Goal: Communication & Community: Answer question/provide support

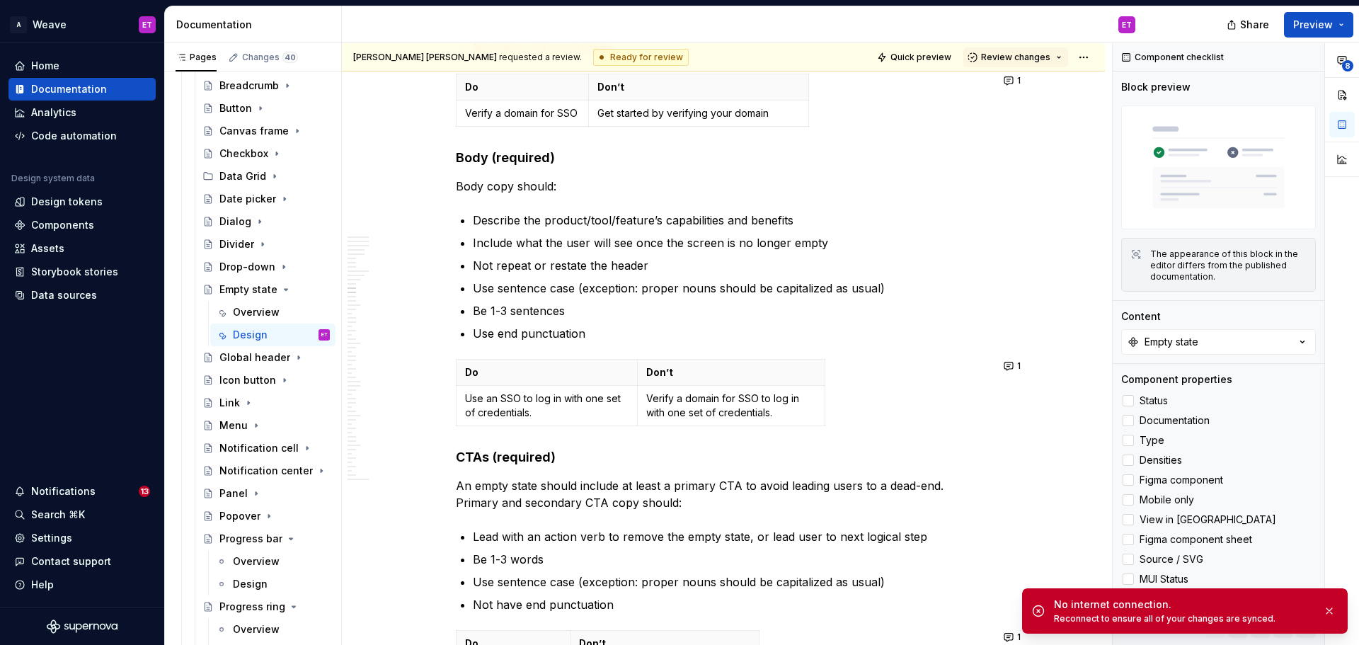
scroll to position [4318, 0]
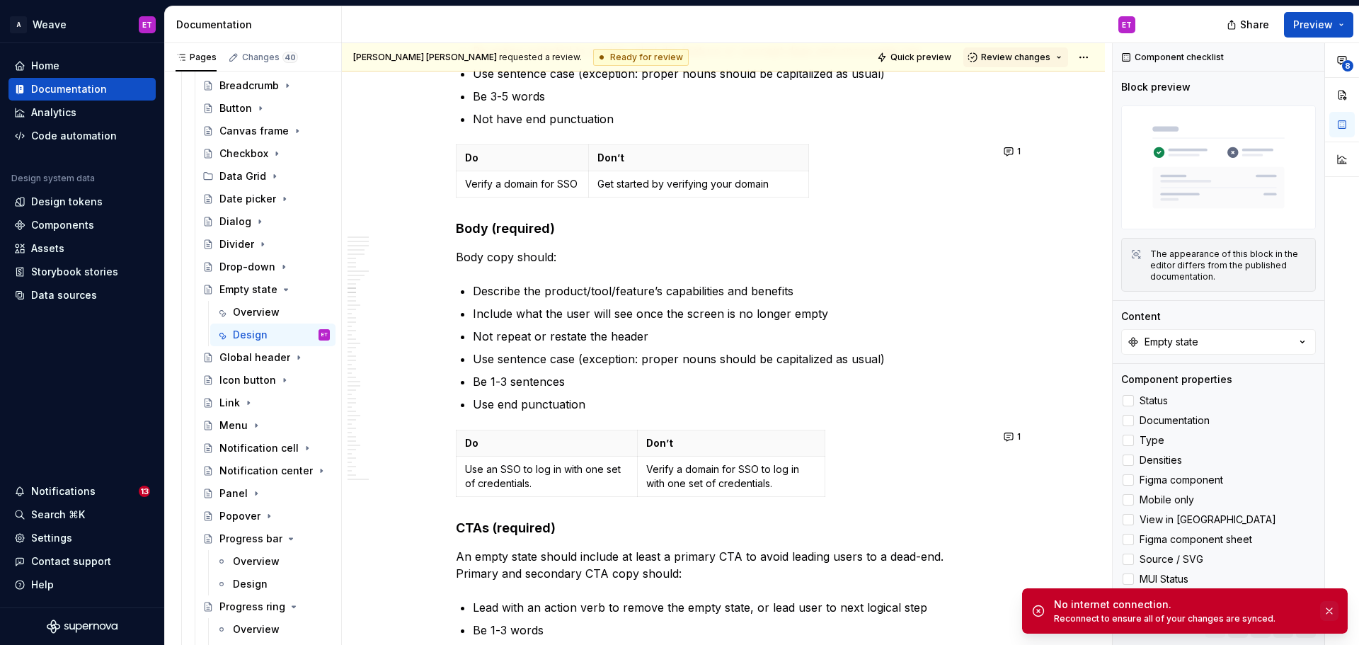
click at [1335, 608] on button "button" at bounding box center [1329, 611] width 18 height 20
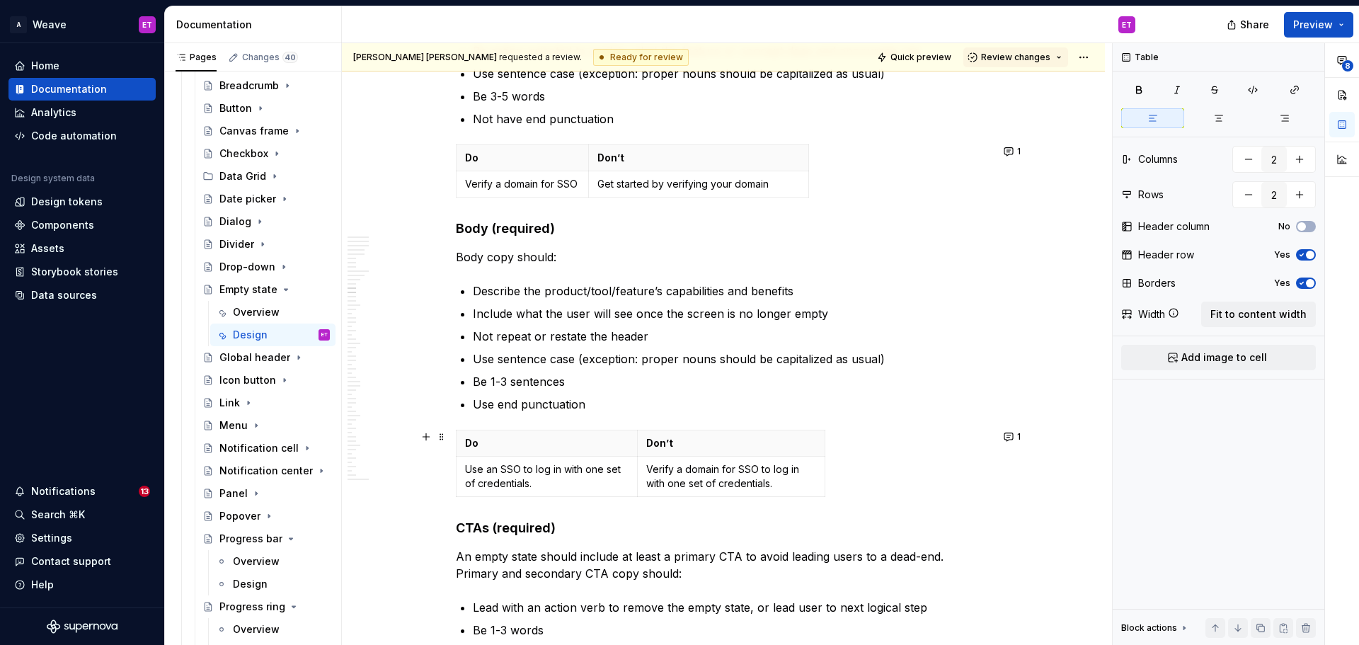
click at [990, 457] on div "Do Don’t Use an SSO to log in with one set of credentials. Verify a domain for …" at bounding box center [723, 466] width 535 height 73
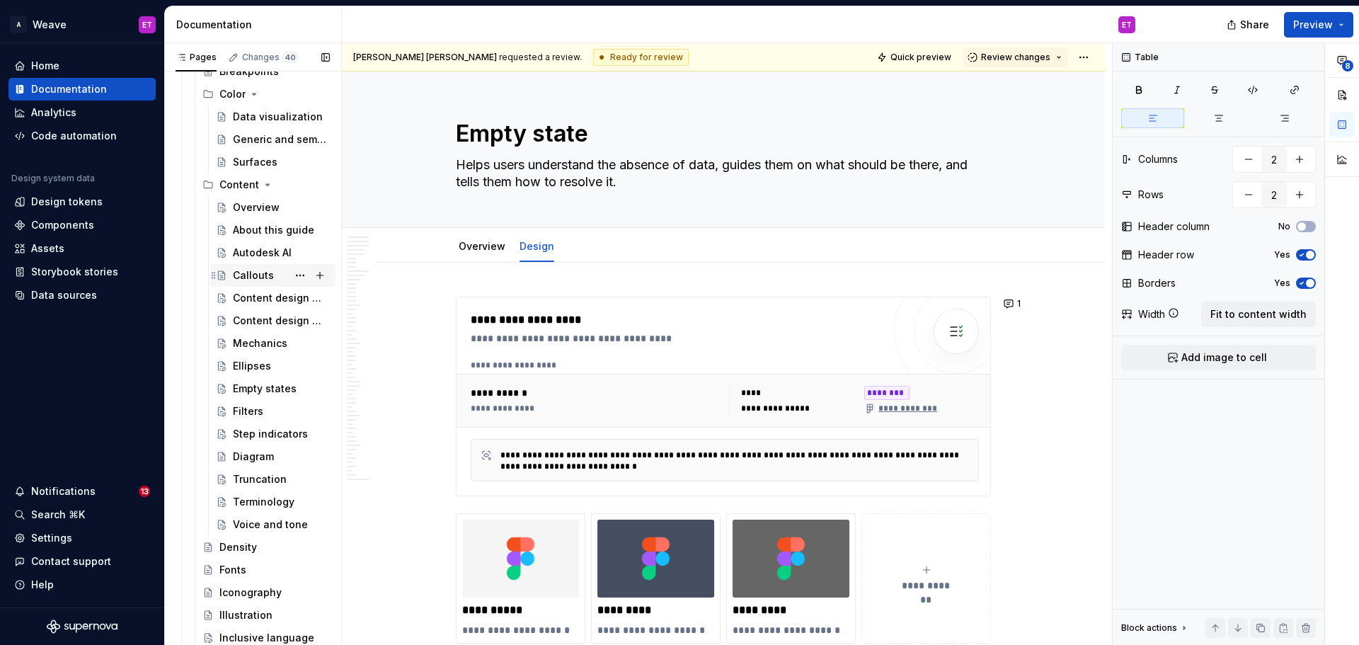
scroll to position [315, 0]
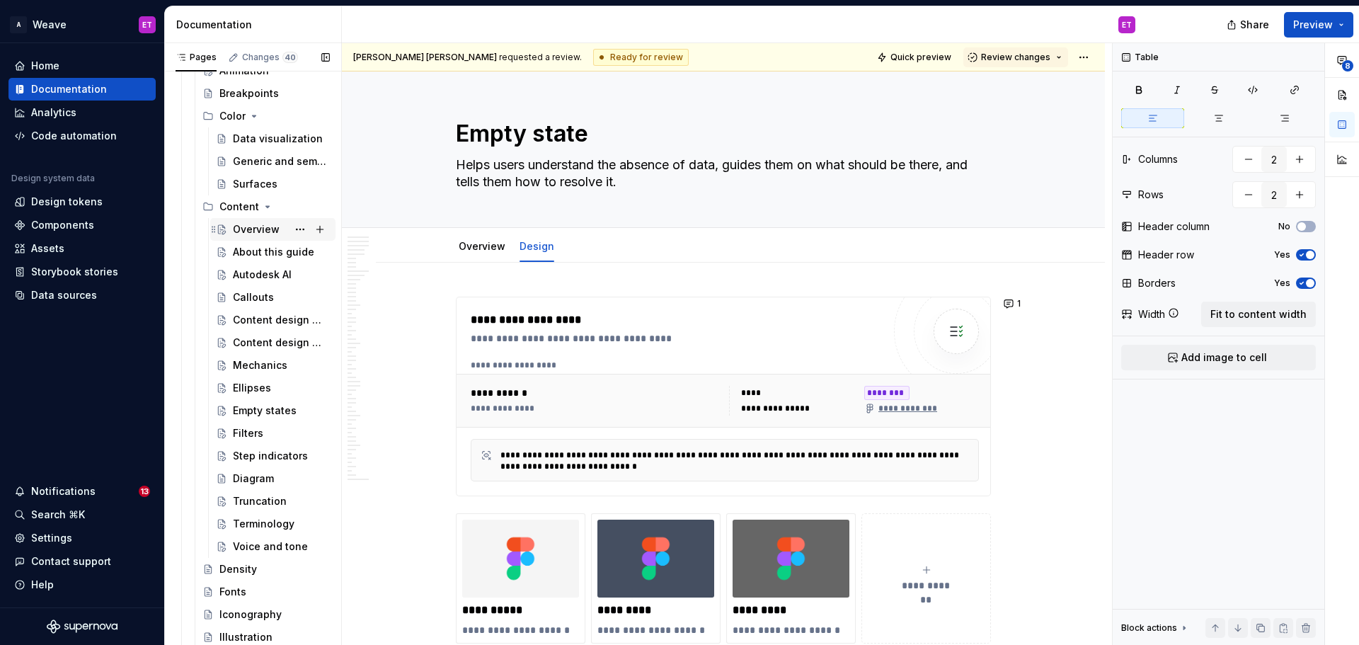
click at [254, 235] on div "Overview" at bounding box center [256, 229] width 47 height 14
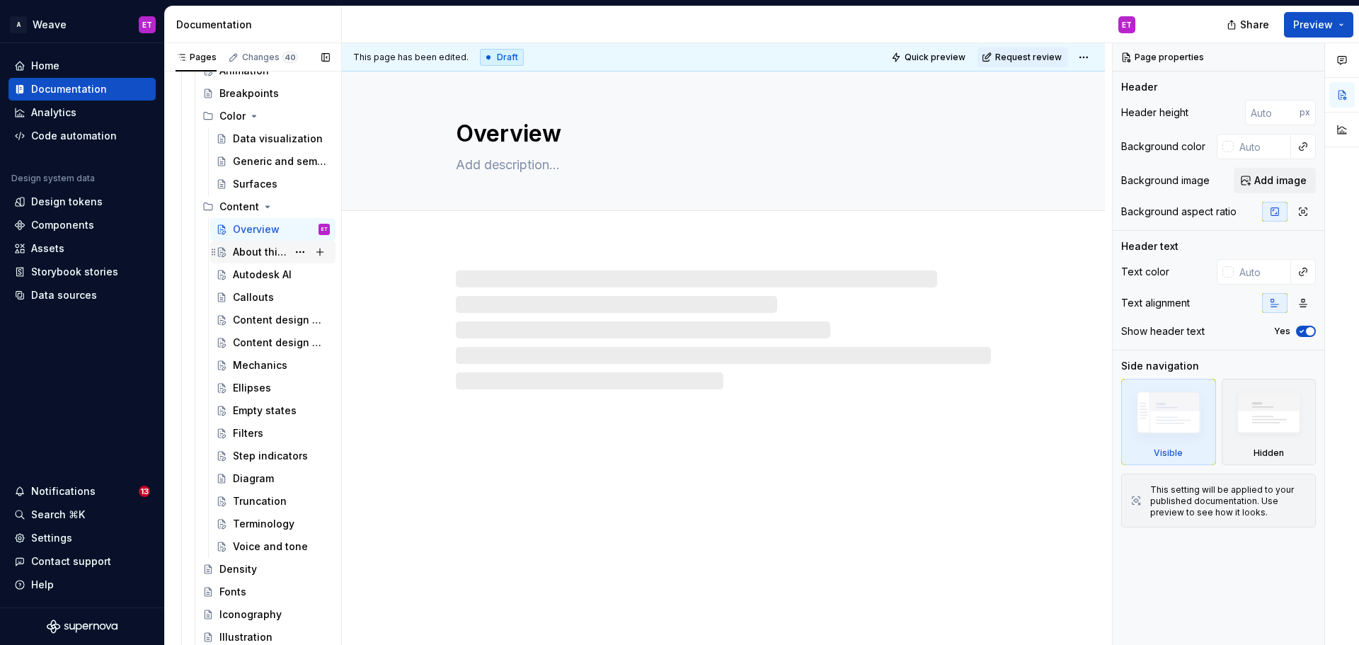
click at [252, 251] on div "About this guide" at bounding box center [260, 252] width 55 height 14
click at [487, 279] on div at bounding box center [723, 329] width 535 height 119
click at [472, 245] on div at bounding box center [723, 315] width 763 height 147
click at [474, 263] on div at bounding box center [723, 315] width 763 height 147
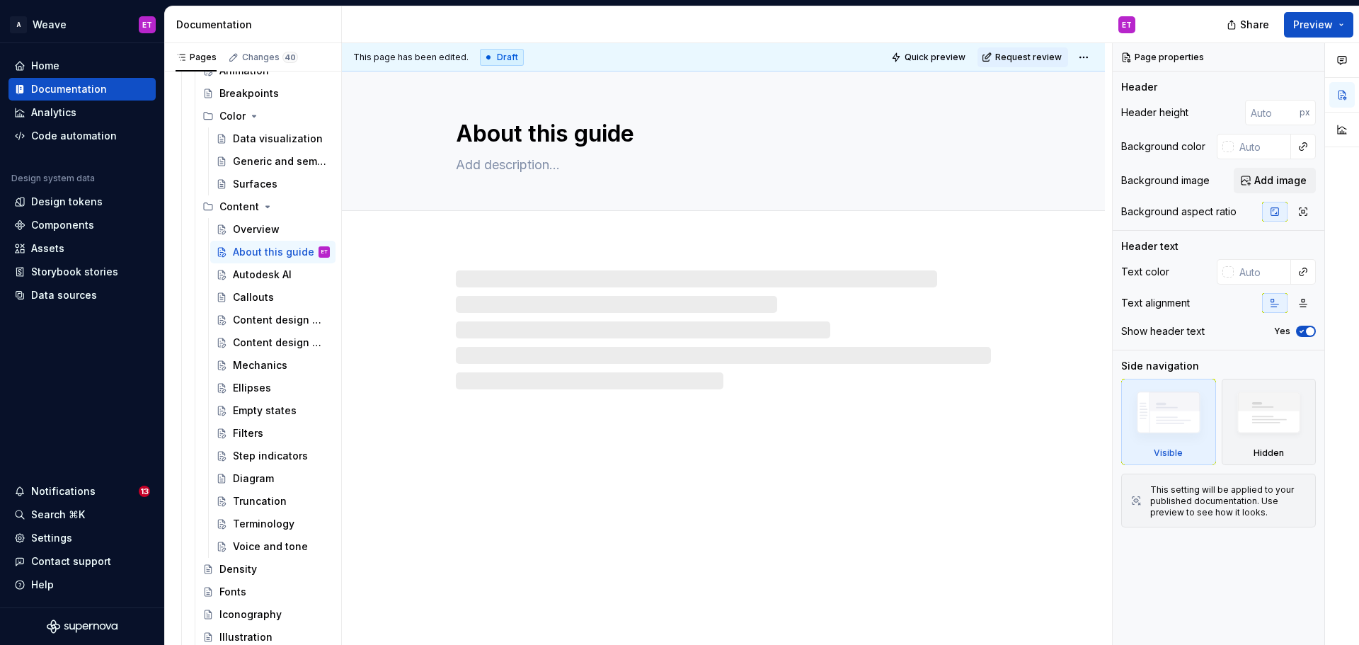
click at [462, 283] on div at bounding box center [723, 329] width 535 height 119
click at [542, 369] on div at bounding box center [723, 329] width 535 height 119
type textarea "*"
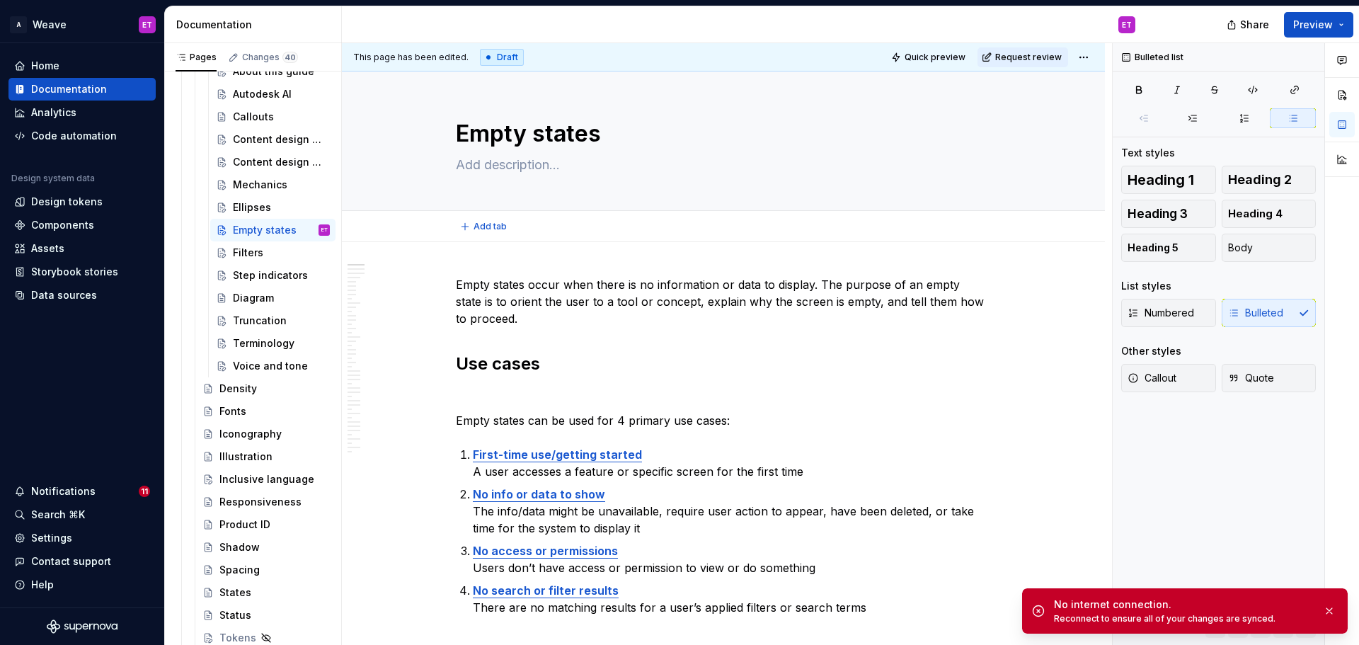
type textarea "*"
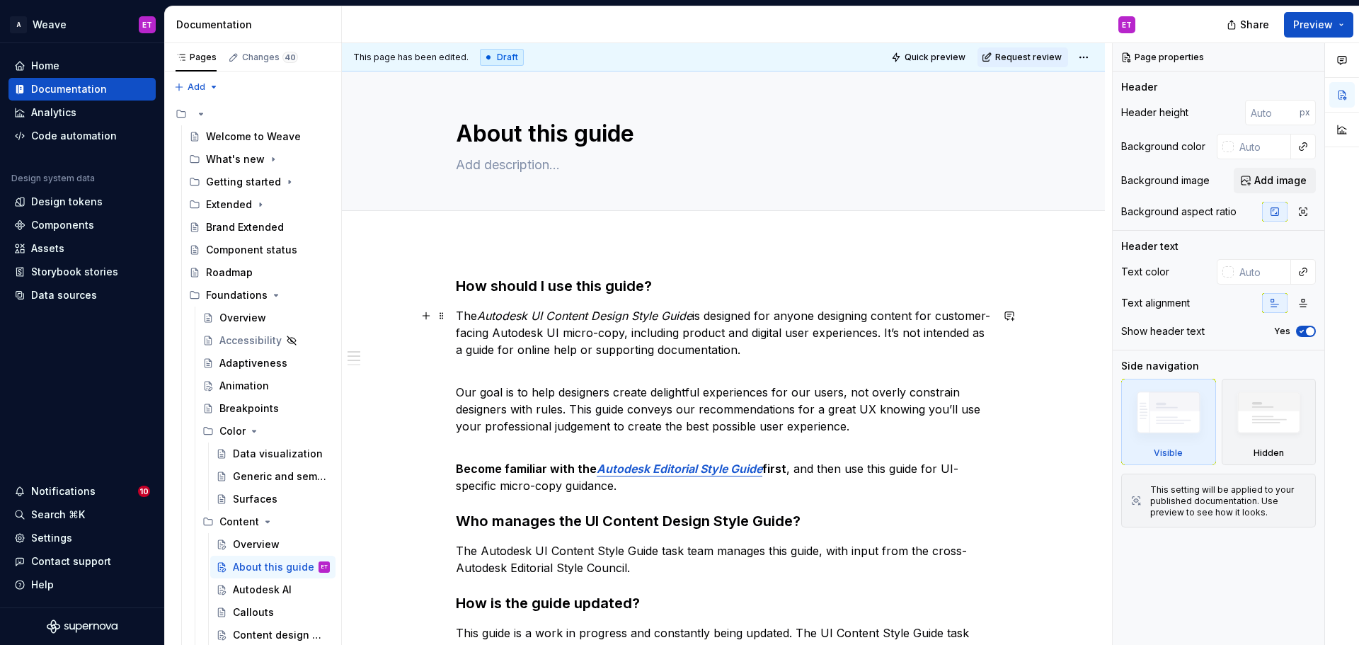
click at [886, 326] on p "The Autodesk UI Content Design Style Guide is designed for anyone designing con…" at bounding box center [723, 332] width 535 height 51
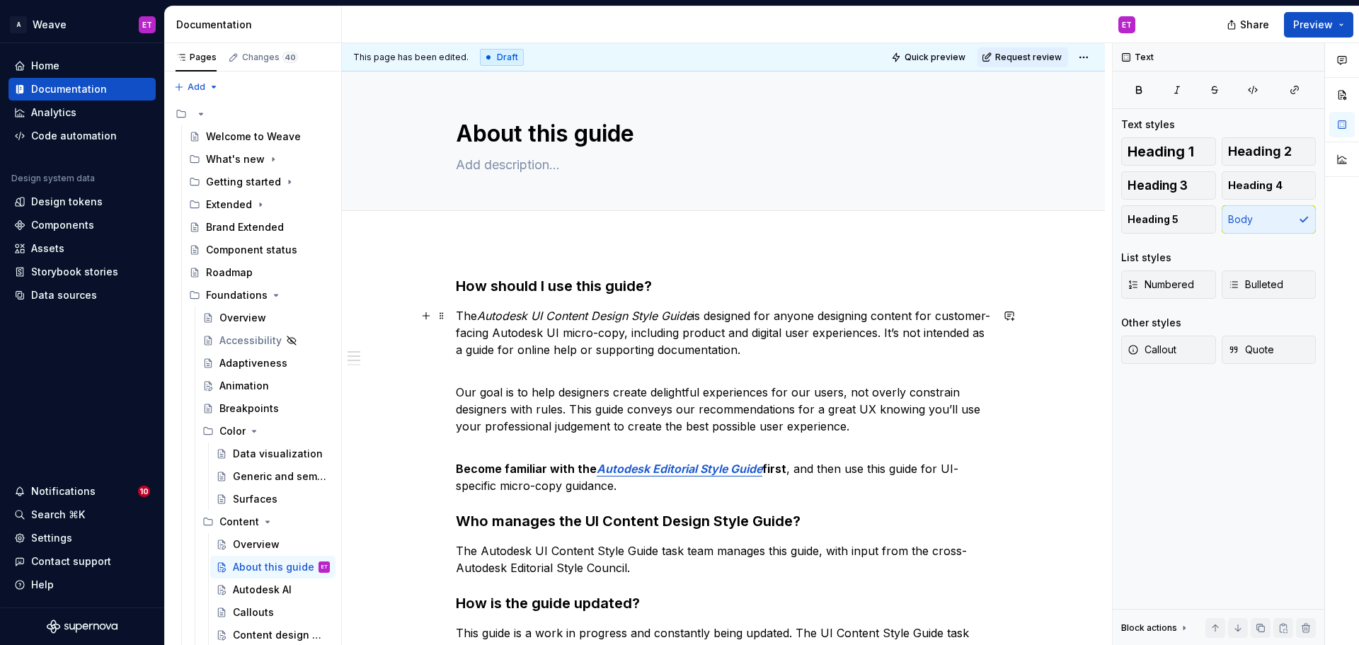
click at [892, 339] on p "The Autodesk UI Content Design Style Guide is designed for anyone designing con…" at bounding box center [723, 332] width 535 height 51
click at [894, 352] on p "The Autodesk UI Content Design Style Guide is designed for anyone designing con…" at bounding box center [723, 332] width 535 height 51
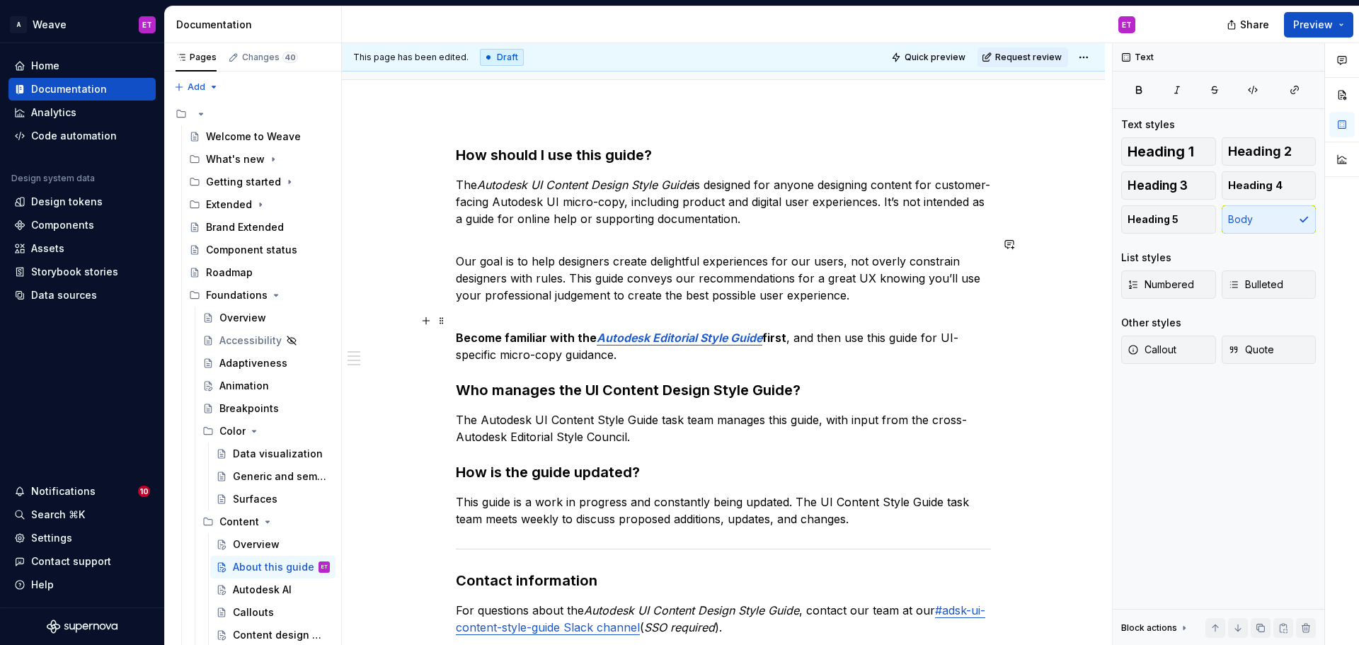
scroll to position [142, 0]
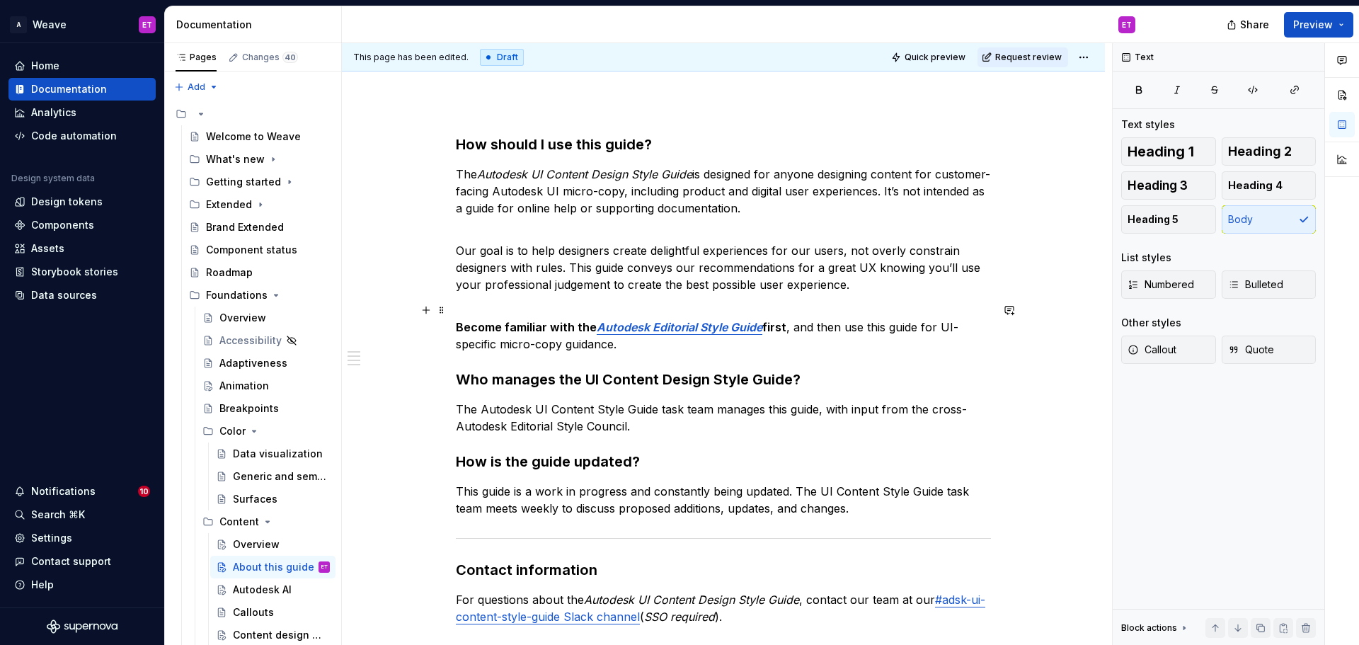
click at [869, 336] on p "Become familiar with the Autodesk Editorial Style Guide first , and then use th…" at bounding box center [723, 327] width 535 height 51
click at [857, 287] on p "Our goal is to help designers create delightful experiences for our users, not …" at bounding box center [723, 259] width 535 height 68
click at [635, 427] on p "The Autodesk UI Content Style Guide task team manages this guide, with input fr…" at bounding box center [723, 418] width 535 height 34
click at [237, 515] on div "Content" at bounding box center [239, 522] width 40 height 14
click at [237, 520] on div "Content" at bounding box center [239, 522] width 40 height 14
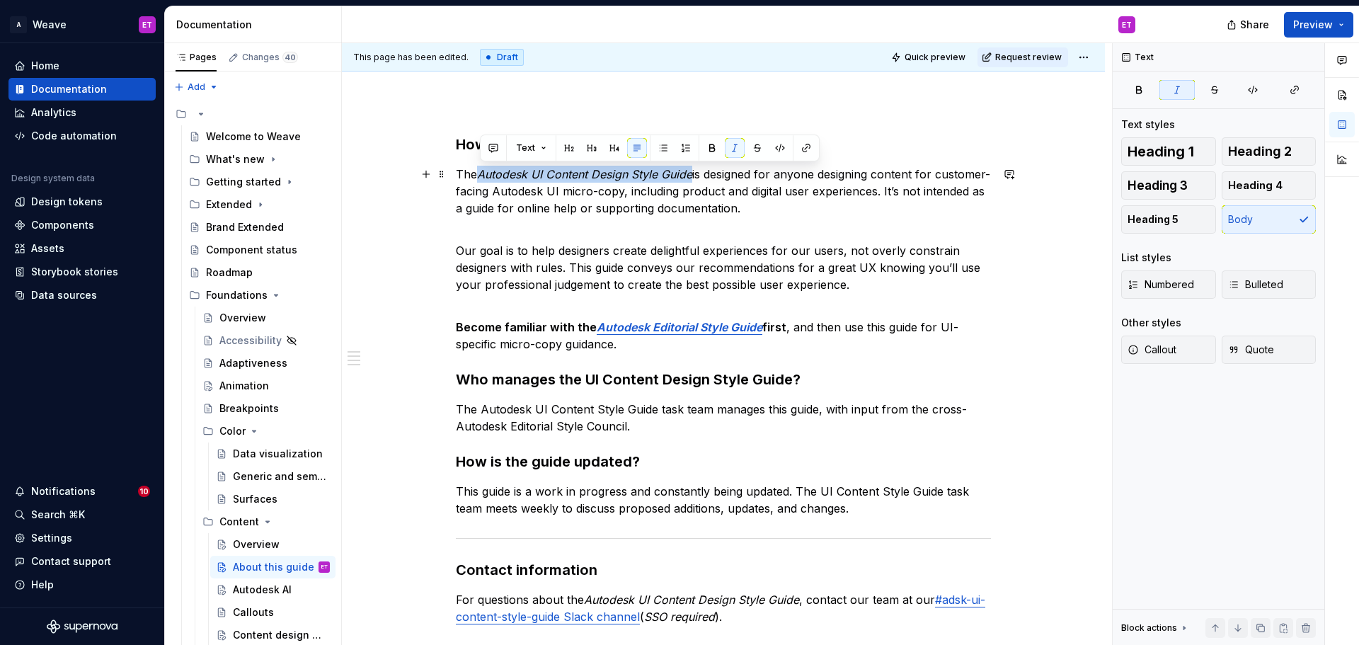
drag, startPoint x: 484, startPoint y: 174, endPoint x: 695, endPoint y: 178, distance: 211.7
click at [692, 178] on em "Autodesk UI Content Design Style Guide" at bounding box center [584, 174] width 215 height 14
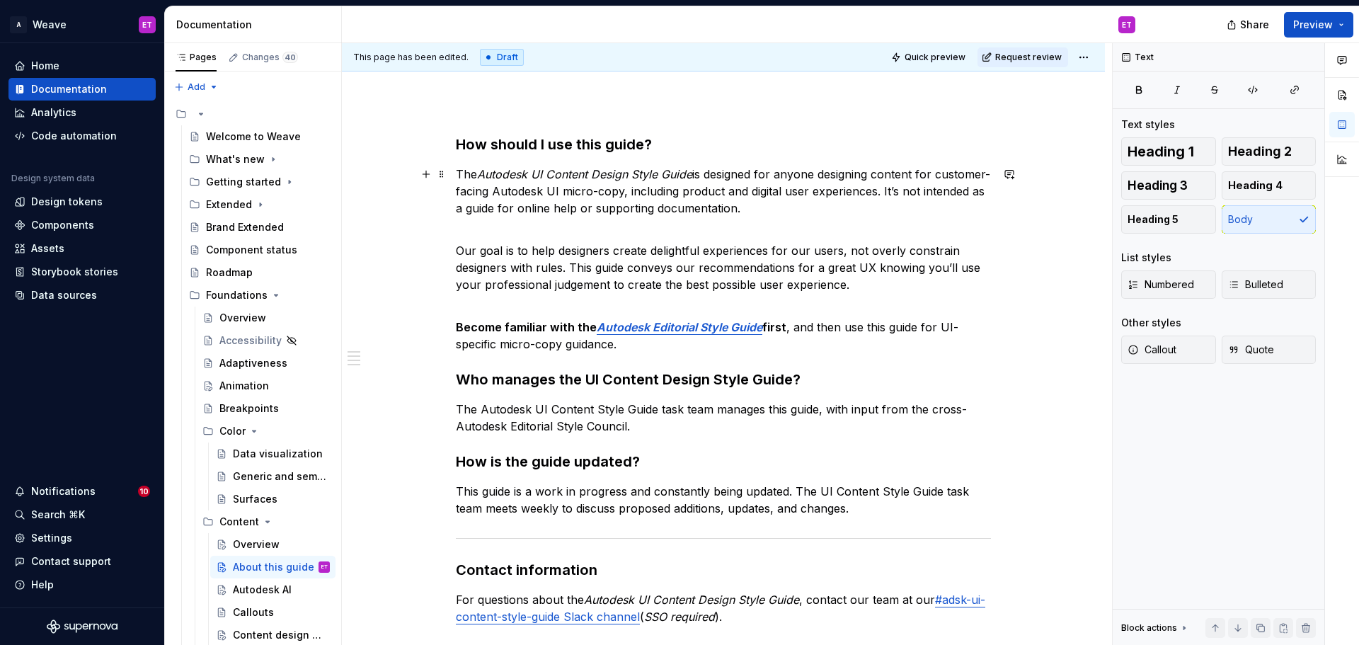
click at [478, 170] on p "The Autodesk UI Content Design Style Guide is designed for anyone designing con…" at bounding box center [723, 191] width 535 height 51
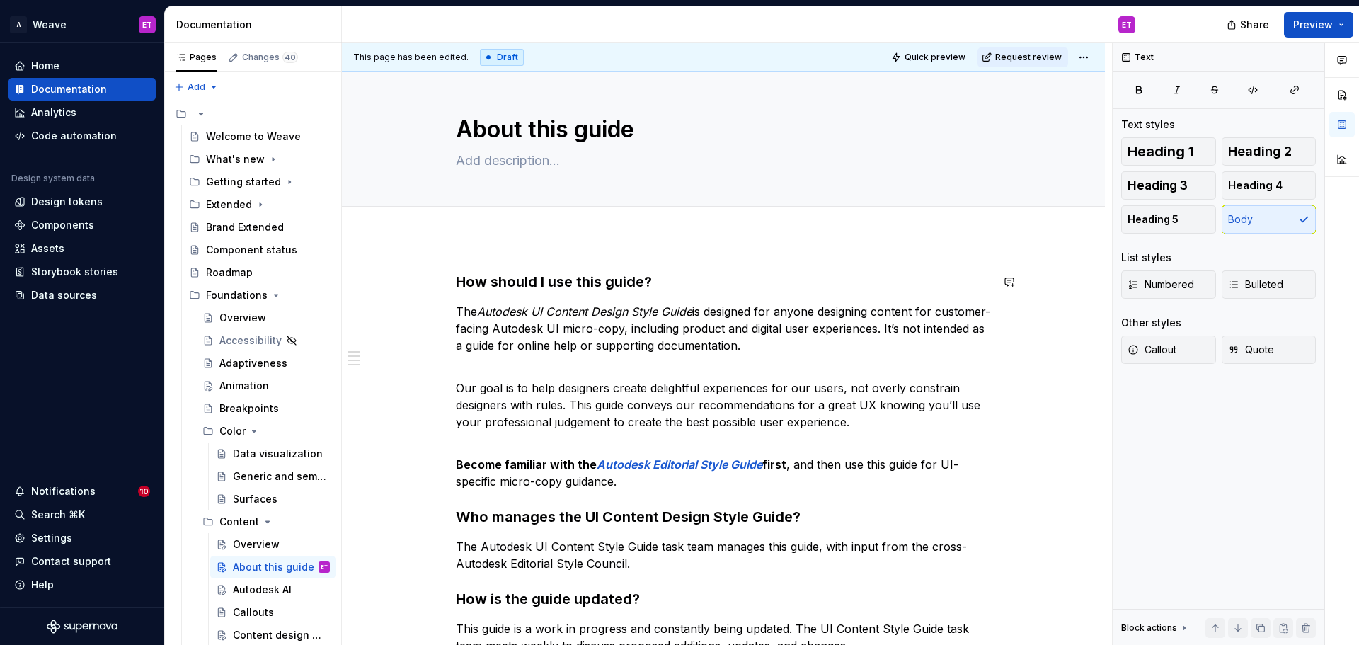
scroll to position [0, 0]
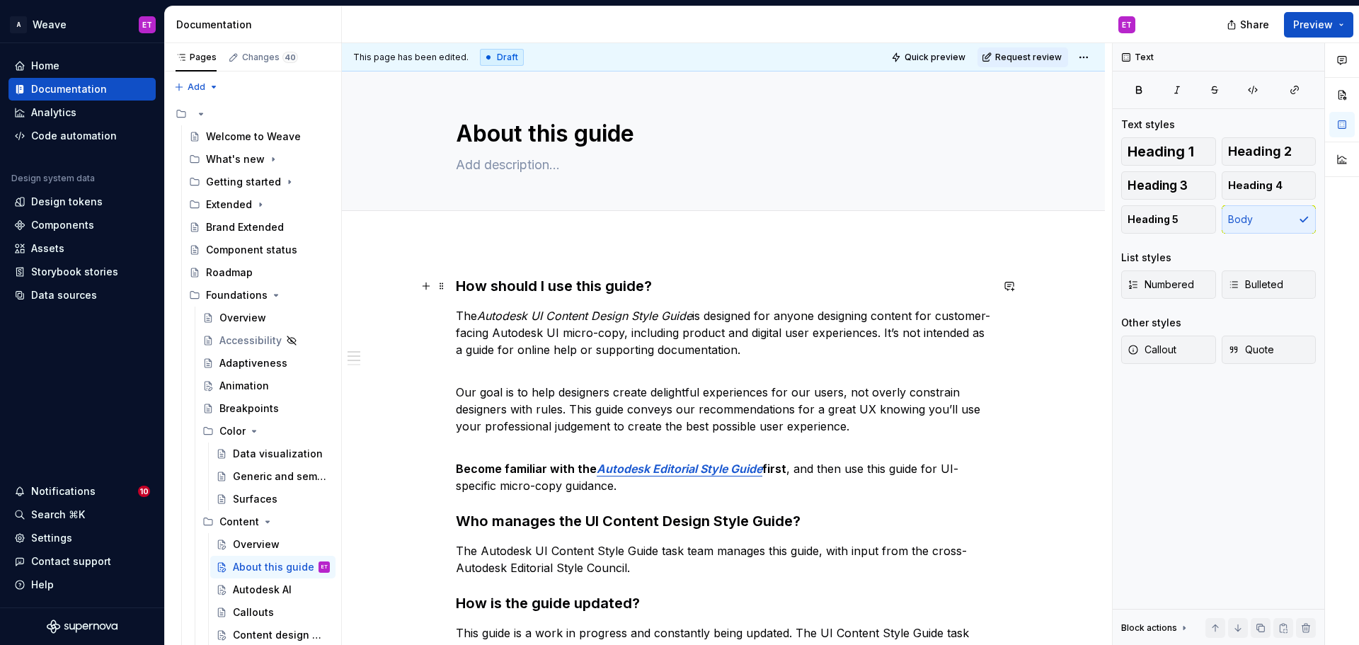
click at [597, 287] on h3 "How should I use this guide?" at bounding box center [723, 286] width 535 height 20
click at [602, 287] on h3 "How should I use this guide?" at bounding box center [723, 286] width 535 height 20
click at [563, 132] on textarea "About this guide" at bounding box center [720, 134] width 535 height 34
type textarea "*"
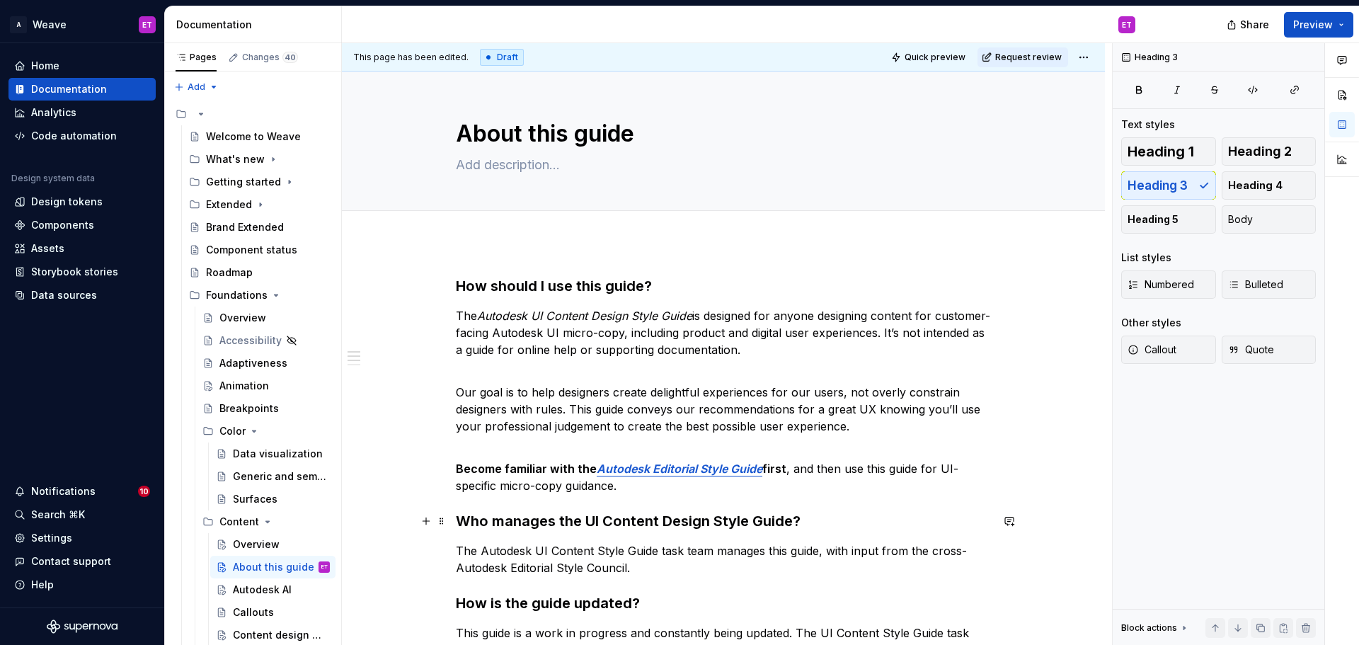
click at [603, 523] on h3 "Who manages the UI Content Design Style Guide?" at bounding box center [723, 521] width 535 height 20
click at [732, 520] on h3 "Who manages the Content Design Style Guide?" at bounding box center [723, 521] width 535 height 20
click at [773, 516] on h3 "Who manages the Content Design Style Guide?" at bounding box center [723, 521] width 535 height 20
drag, startPoint x: 732, startPoint y: 517, endPoint x: 641, endPoint y: 527, distance: 91.2
click at [641, 527] on h3 "Who manages the Content Design Style Guide?" at bounding box center [723, 521] width 535 height 20
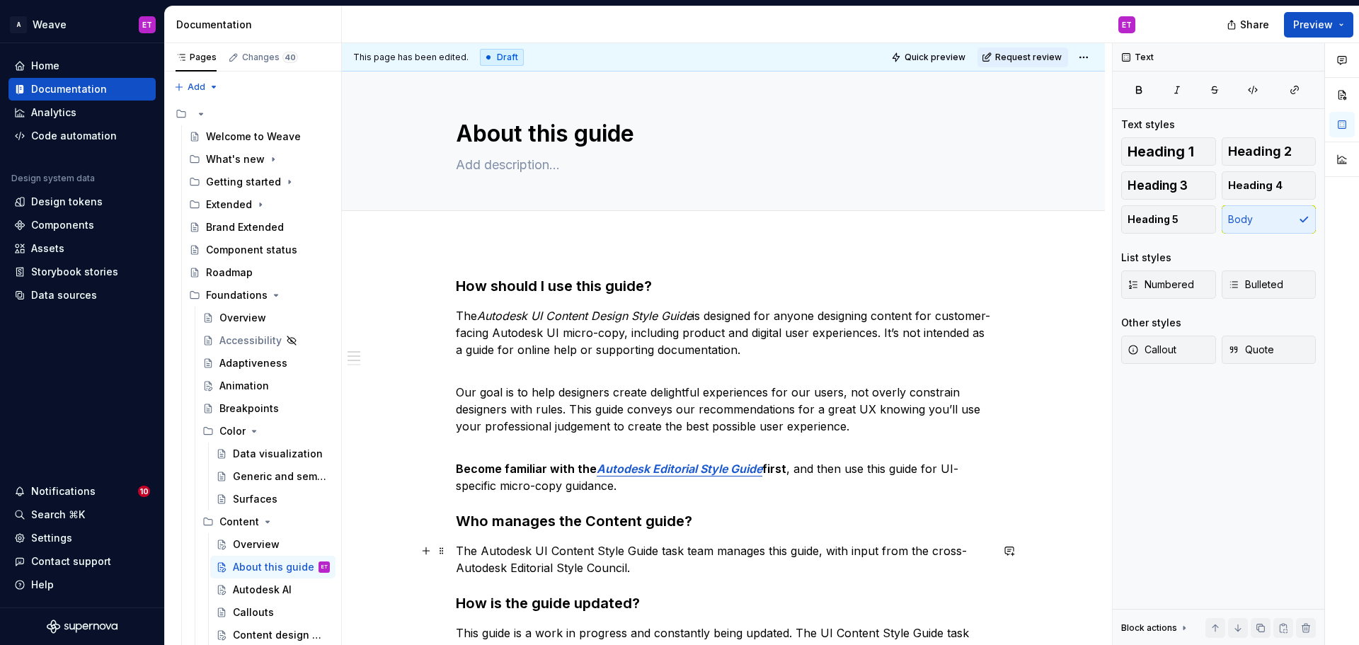
click at [796, 559] on p "The Autodesk UI Content Style Guide task team manages this guide, with input fr…" at bounding box center [723, 559] width 535 height 34
click at [593, 557] on p "The Autodesk UI Content Style Guide task team manages this guide, with input fr…" at bounding box center [723, 559] width 535 height 34
click at [937, 552] on p "The Autodesk UI Content Style Guide task team manages this guide, with input fr…" at bounding box center [723, 559] width 535 height 34
click at [861, 571] on p "The Autodesk UI Content Style Guide task team manages this guide, with input fr…" at bounding box center [723, 559] width 535 height 34
click at [629, 568] on p "The Autodesk UI Content Style Guide task team manages this guide, with input fr…" at bounding box center [723, 559] width 535 height 34
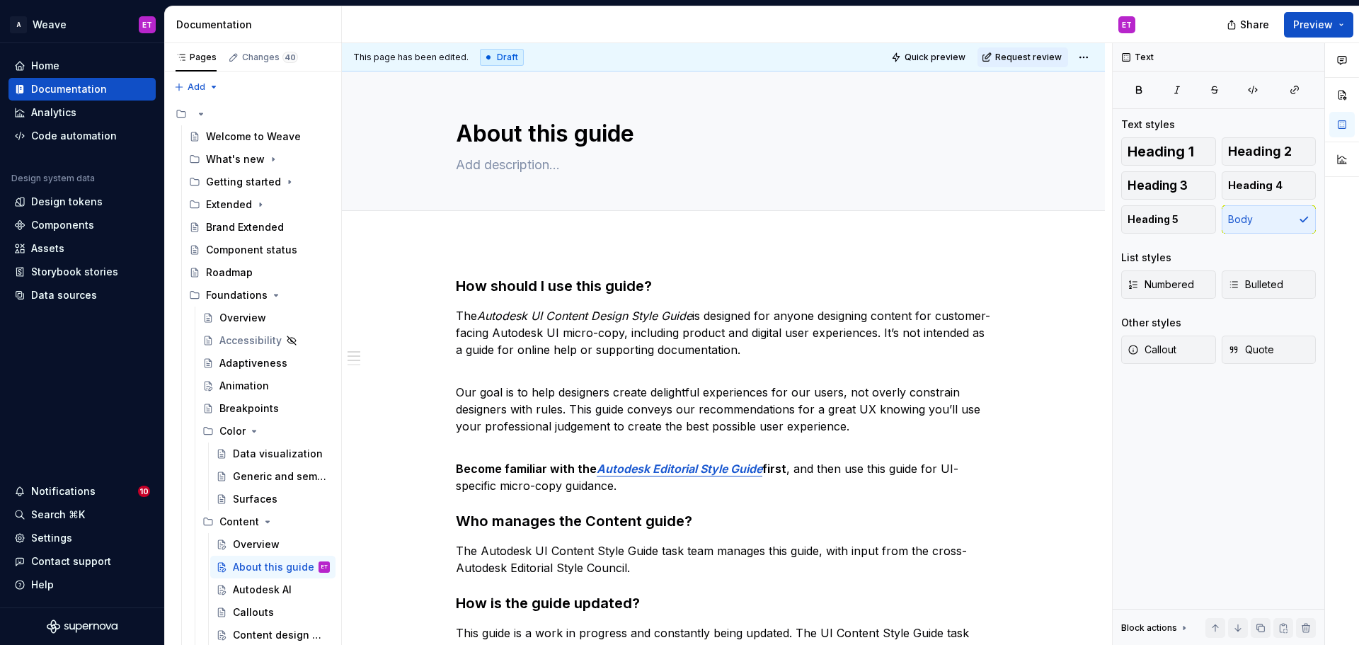
type textarea "*"
click at [820, 309] on p "The Autodesk UI Content Design Style Guide is designed for anyone designing con…" at bounding box center [723, 332] width 535 height 51
click at [823, 348] on p "The Autodesk UI Content Design Style Guide is designed for anyone designing con…" at bounding box center [723, 332] width 535 height 51
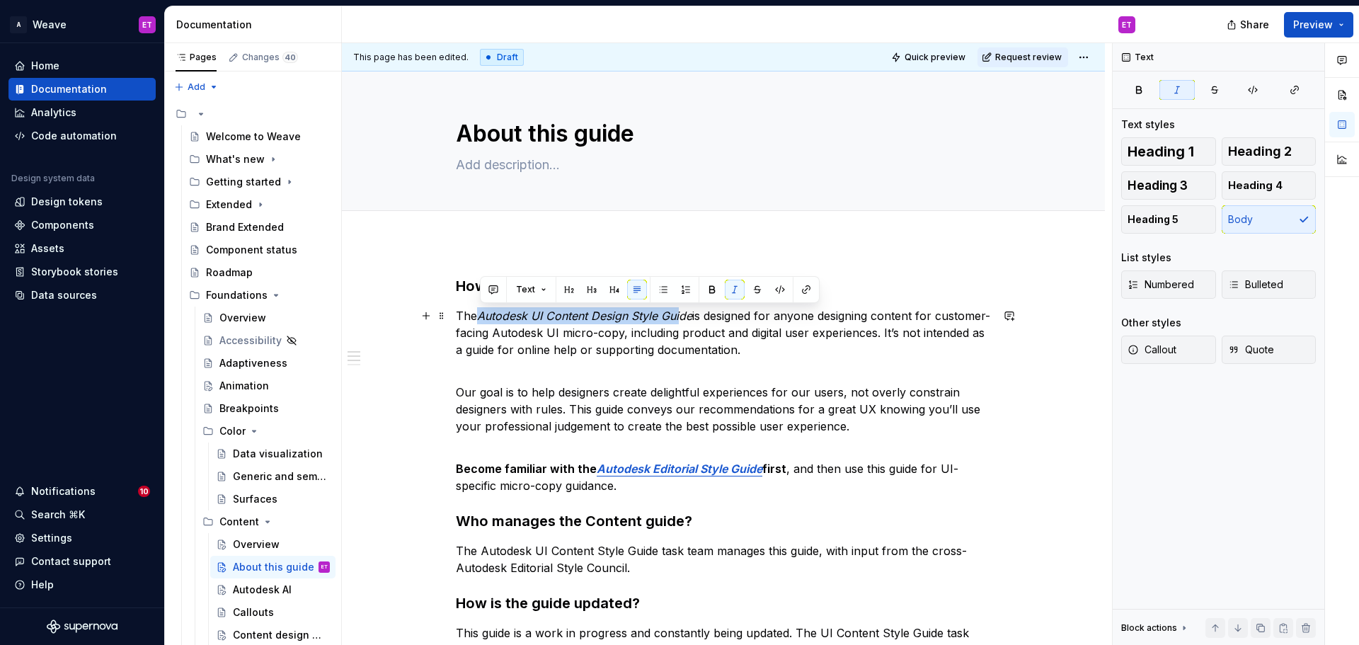
drag, startPoint x: 482, startPoint y: 316, endPoint x: 604, endPoint y: 325, distance: 122.1
click at [684, 319] on em "Autodesk UI Content Design Style Guide" at bounding box center [584, 316] width 215 height 14
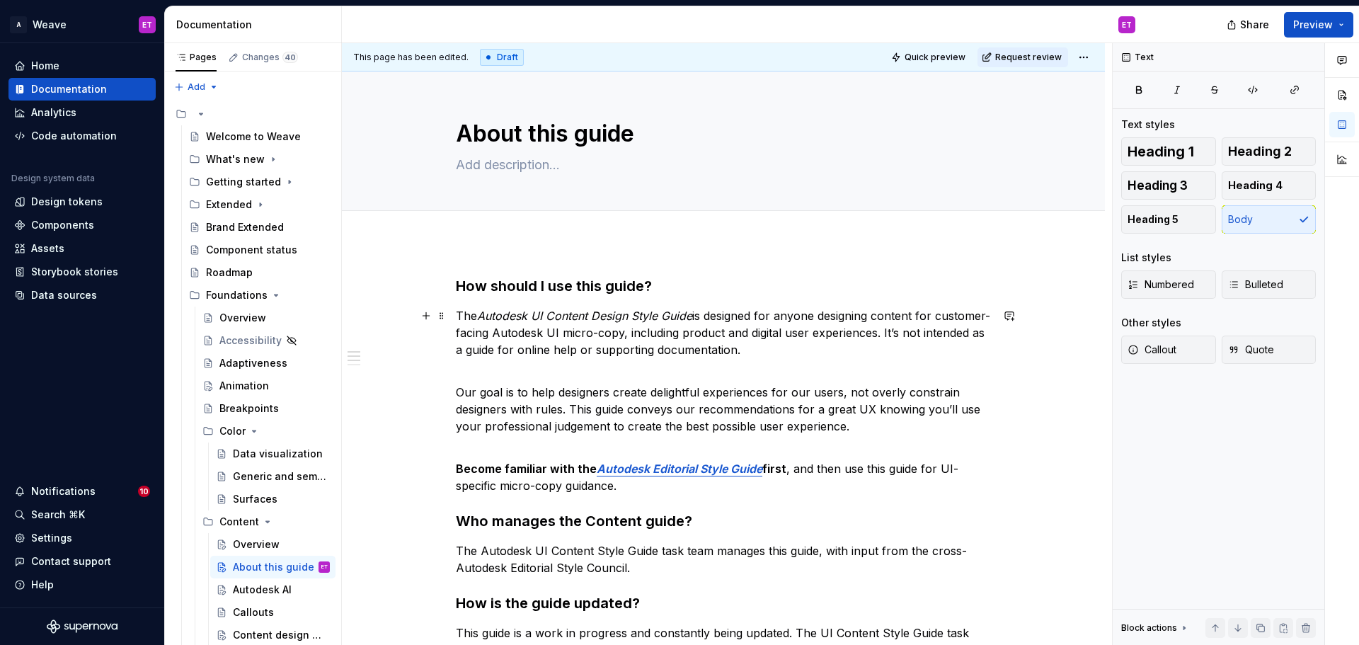
click at [473, 312] on p "The Autodesk UI Content Design Style Guide is designed for anyone designing con…" at bounding box center [723, 332] width 535 height 51
click at [478, 316] on p "The Autodesk UI Content Design Style Guide is designed for anyone designing con…" at bounding box center [723, 332] width 535 height 51
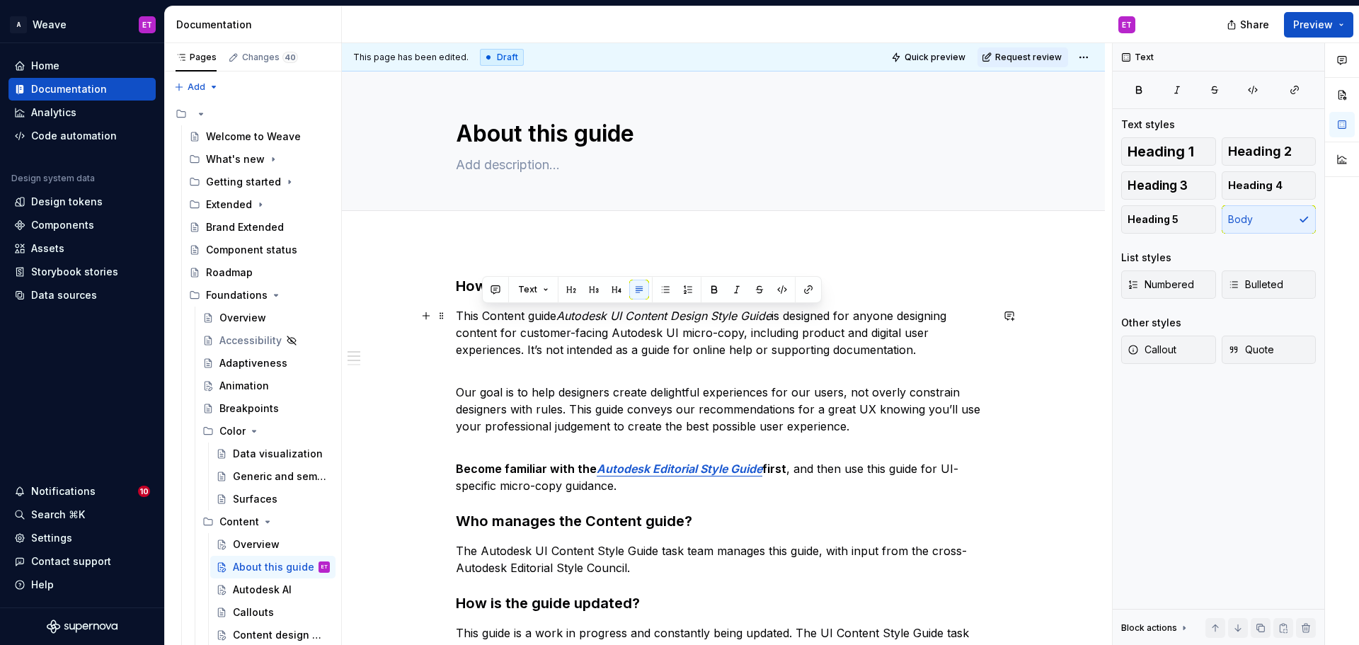
drag, startPoint x: 482, startPoint y: 313, endPoint x: 561, endPoint y: 316, distance: 78.7
click at [561, 316] on p "This Content guide Autodesk UI Content Design Style Guide is designed for anyon…" at bounding box center [723, 332] width 535 height 51
click at [494, 290] on button "button" at bounding box center [496, 290] width 20 height 20
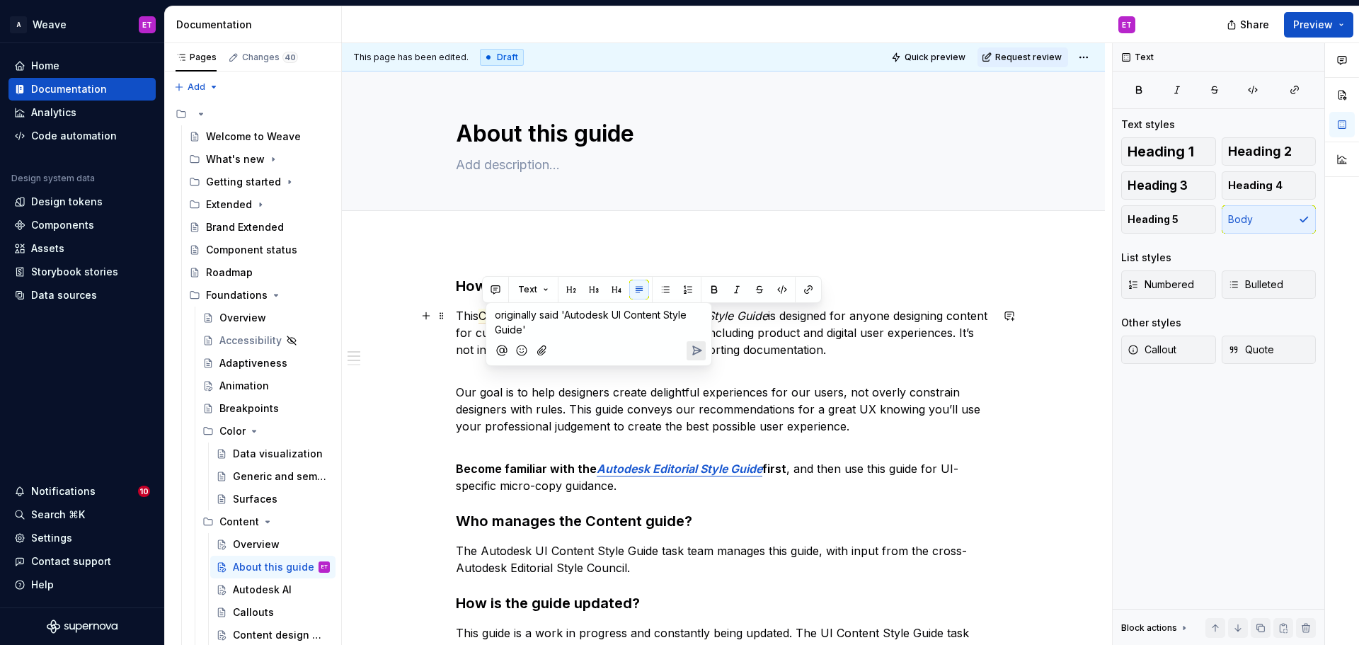
click at [498, 318] on span "originally said 'Autodesk UI Content Style Guide'" at bounding box center [592, 322] width 195 height 27
click at [568, 330] on p "This originally said 'Autodesk UI Content Style Guide'" at bounding box center [599, 322] width 208 height 30
click at [617, 328] on span "[PERSON_NAME]" at bounding box center [647, 326] width 81 height 14
click at [690, 360] on icon "Send" at bounding box center [697, 367] width 14 height 14
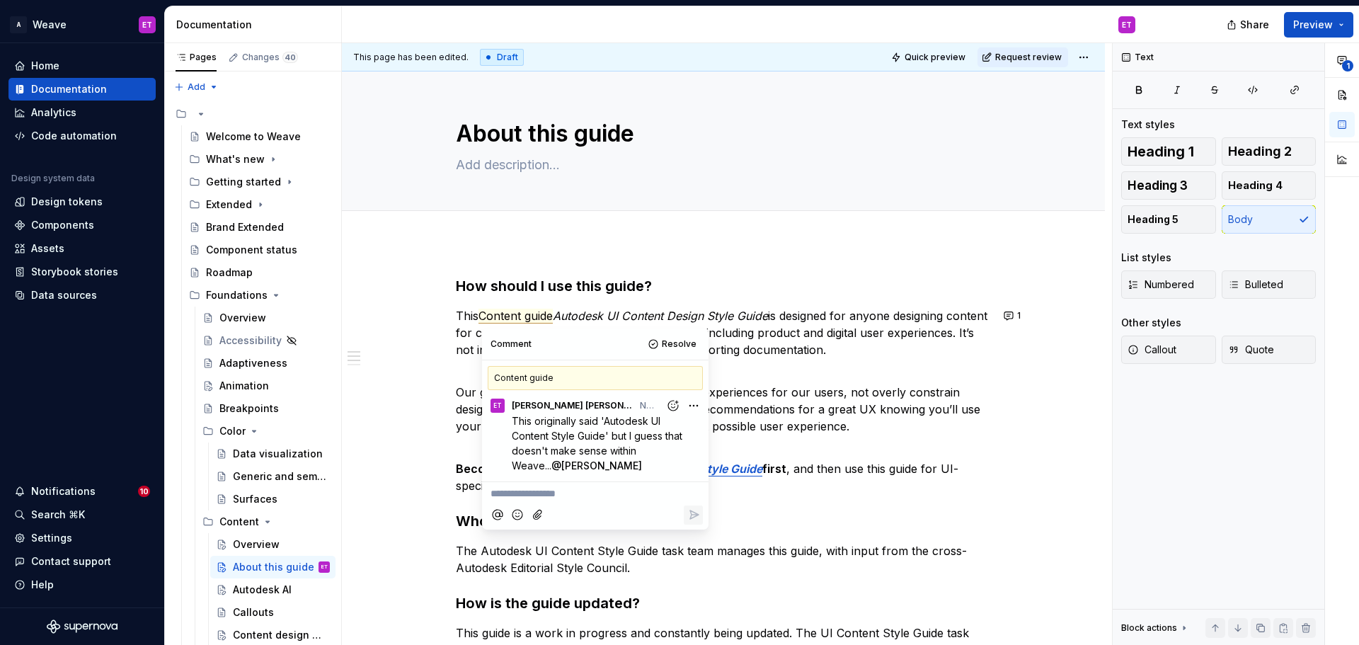
type textarea "*"
click at [716, 319] on em "Autodesk UI Content Design Style Guide" at bounding box center [660, 316] width 215 height 14
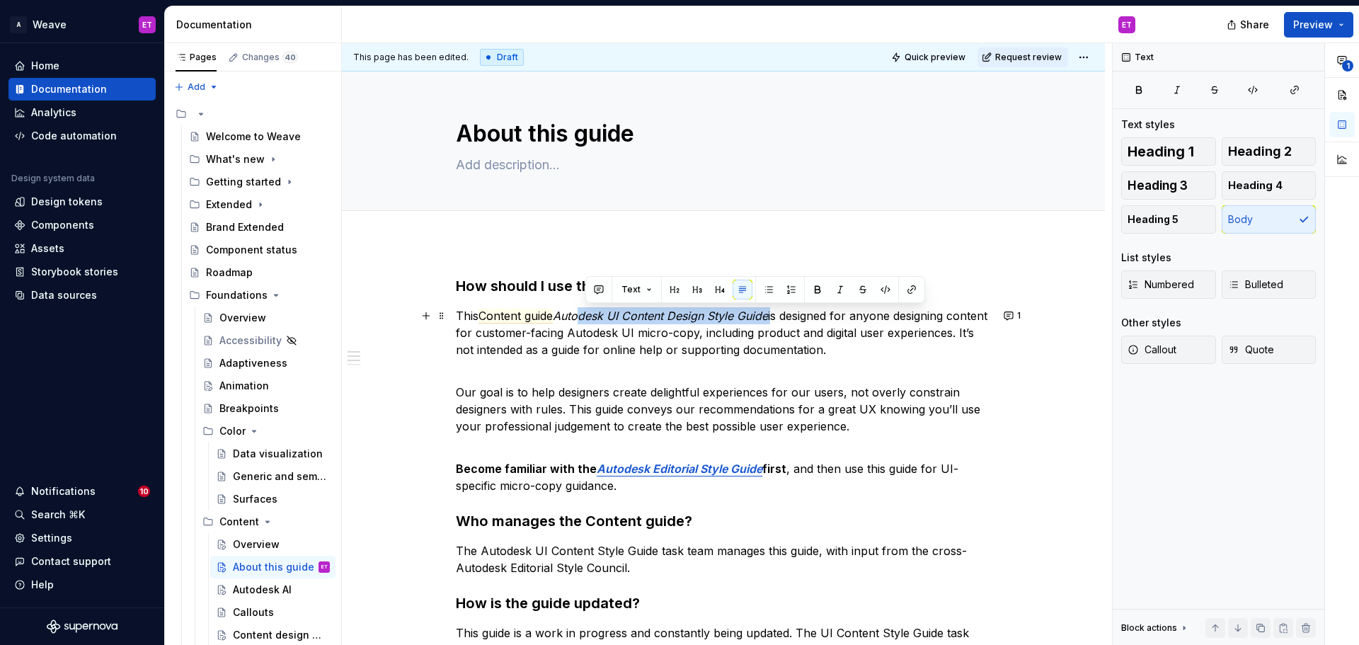
drag, startPoint x: 780, startPoint y: 315, endPoint x: 580, endPoint y: 314, distance: 199.6
click at [582, 314] on p "This Content guide Autodesk UI Content Design Style Guide is designed for anyon…" at bounding box center [723, 332] width 535 height 51
click at [580, 314] on em "Autodesk UI Content Design Style Guide" at bounding box center [660, 316] width 215 height 14
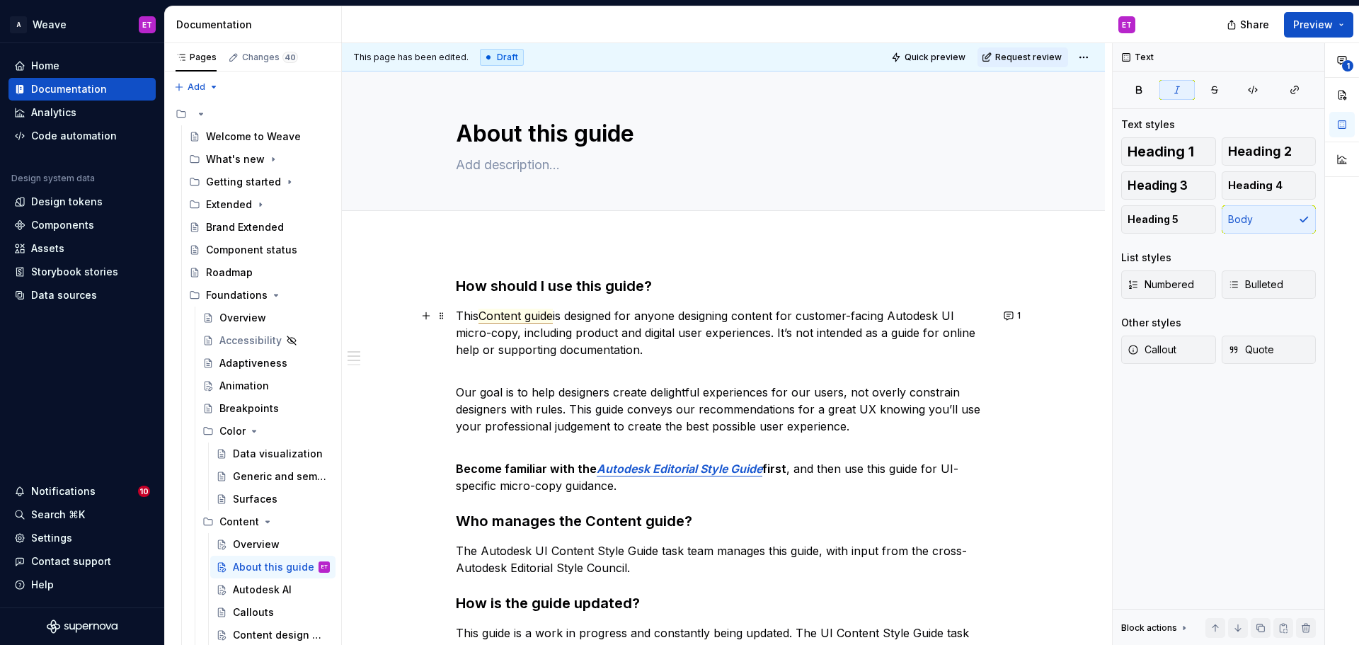
click at [537, 315] on span "Content guide" at bounding box center [516, 316] width 74 height 15
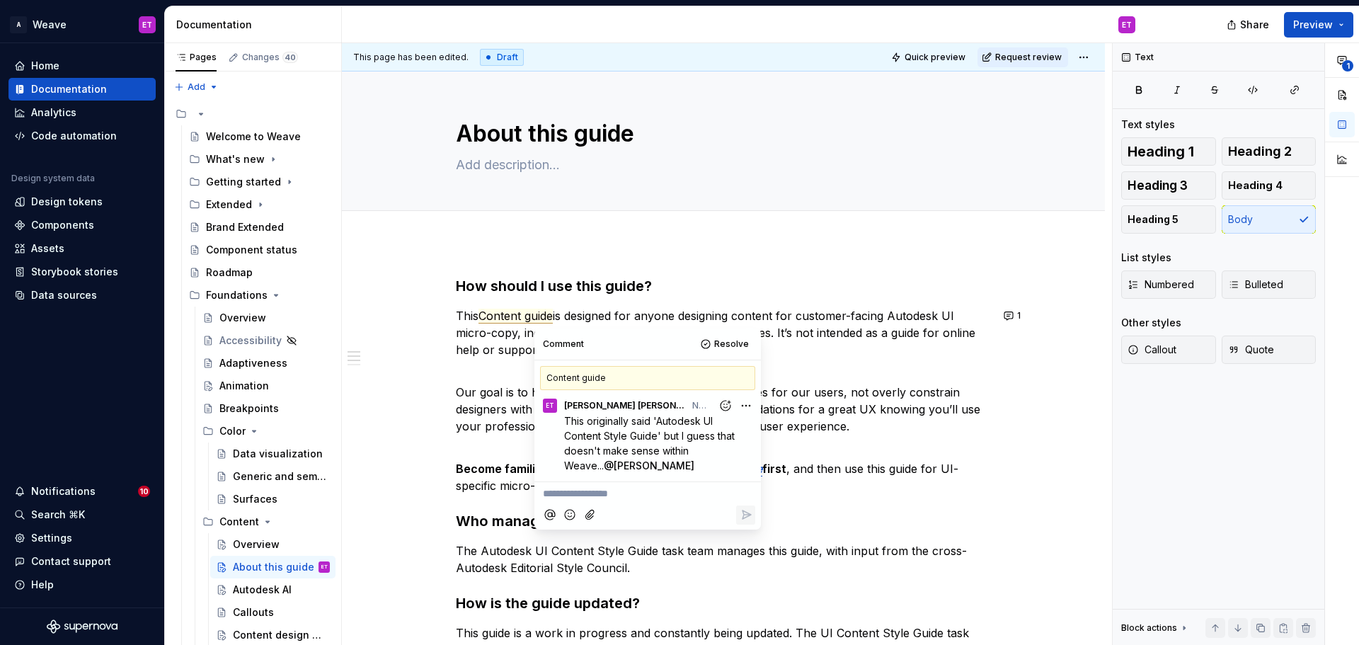
click at [754, 406] on html "A Weave ET Home Documentation Analytics Code automation Design system data Desi…" at bounding box center [679, 322] width 1359 height 645
click at [721, 428] on span "Edit comment" at bounding box center [701, 432] width 67 height 14
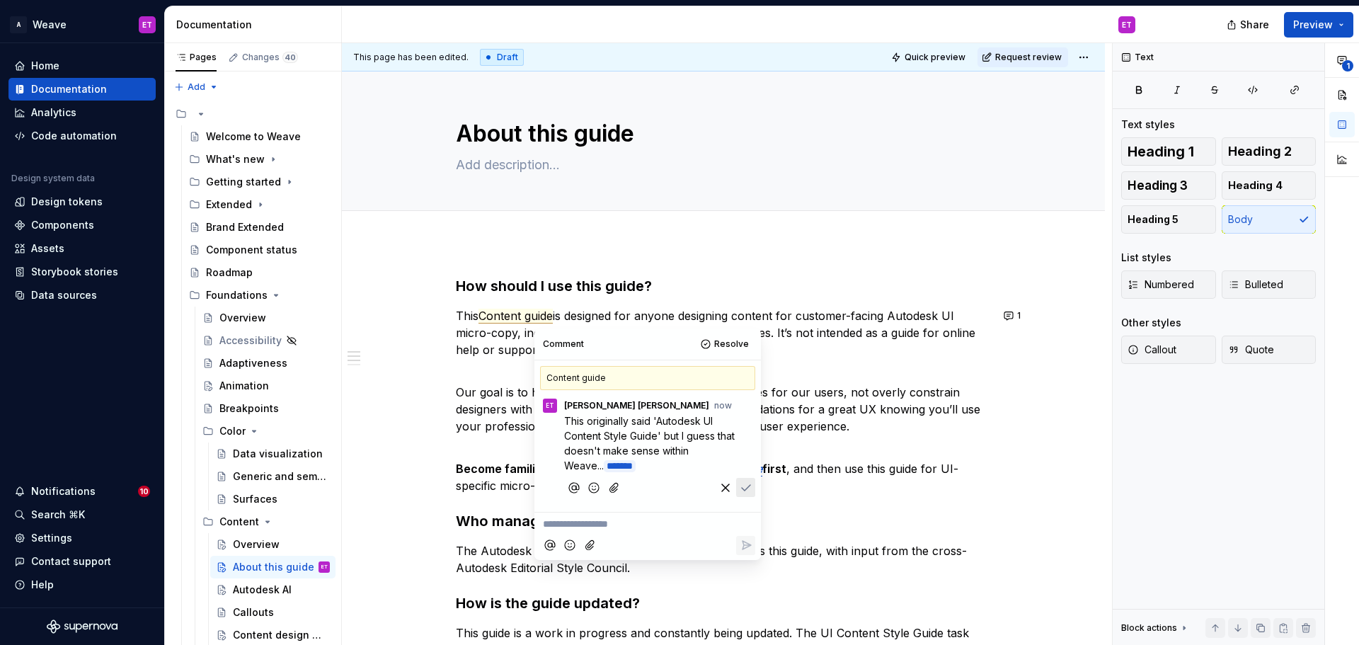
click at [606, 436] on span "This originally said 'Autodesk UI Content Style Guide' but I guess that doesn't…" at bounding box center [650, 443] width 173 height 57
click at [747, 486] on icon "Save" at bounding box center [746, 488] width 8 height 6
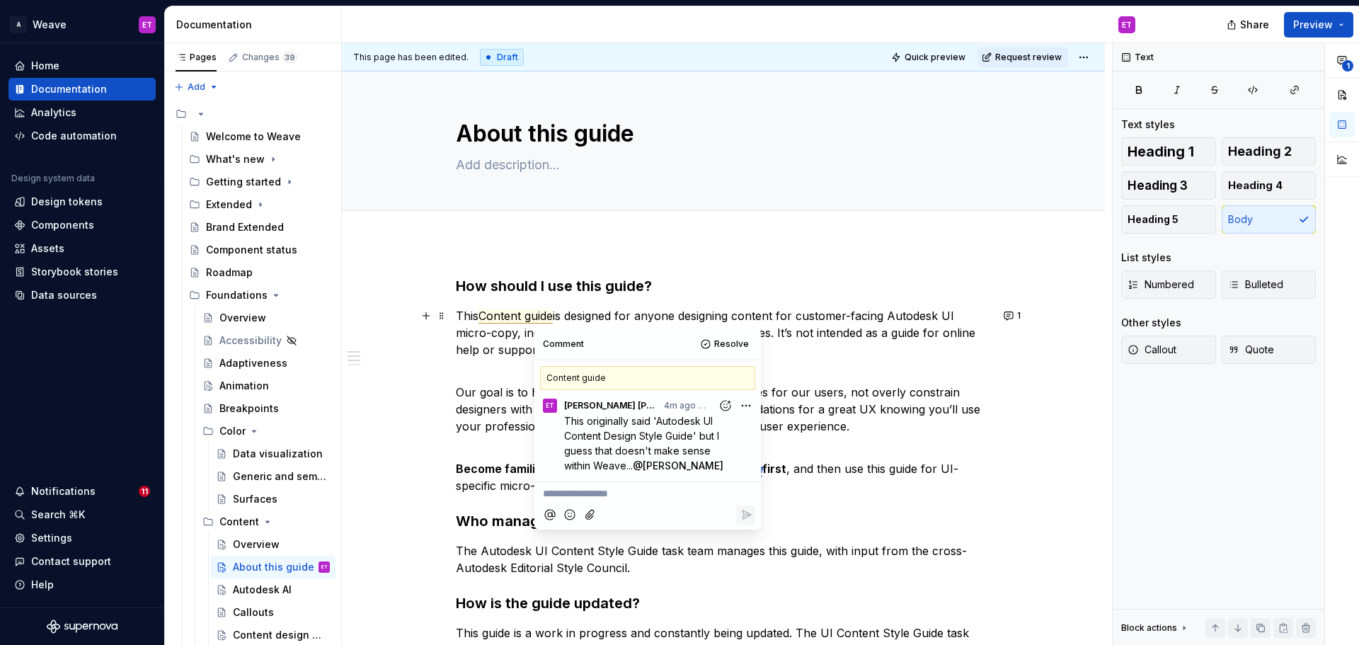
click at [661, 314] on p "This Content guide is designed for anyone designing content for customer-facing…" at bounding box center [723, 332] width 535 height 51
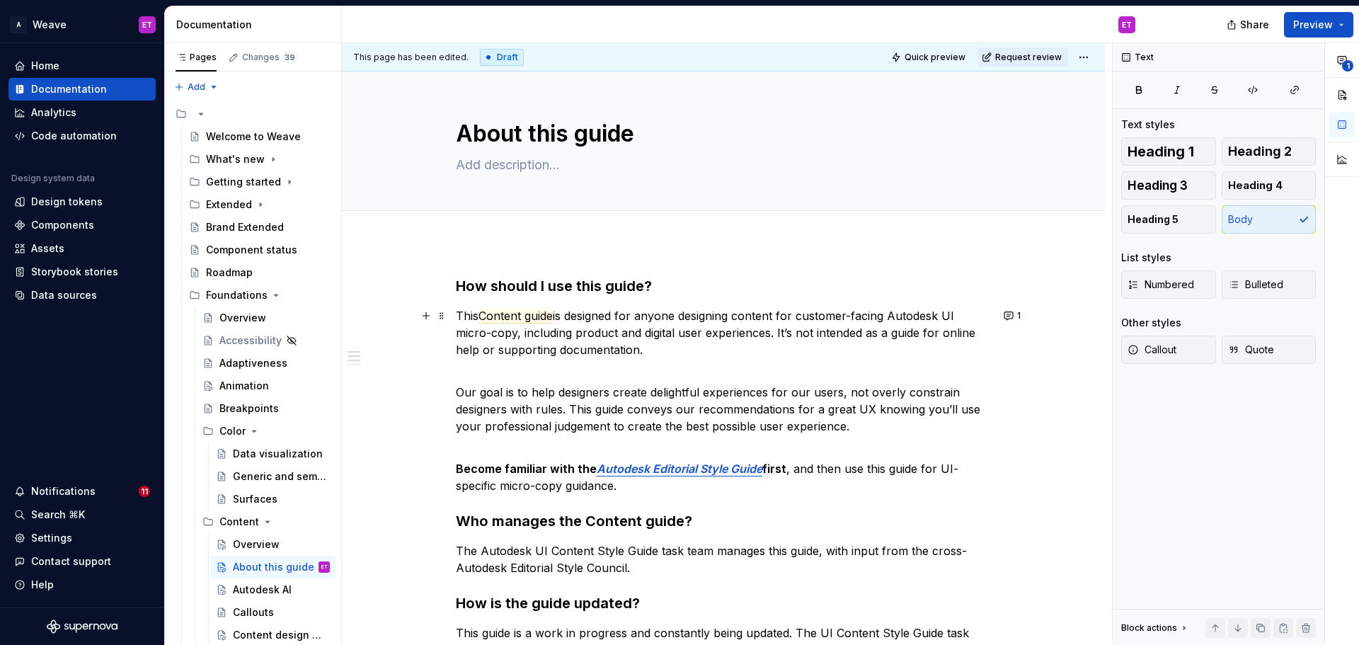
click at [753, 324] on p "This Content guide is designed for anyone designing content for customer-facing…" at bounding box center [723, 332] width 535 height 51
click at [776, 348] on p "This Content guide is designed for anyone designing content for customer-facing…" at bounding box center [723, 332] width 535 height 51
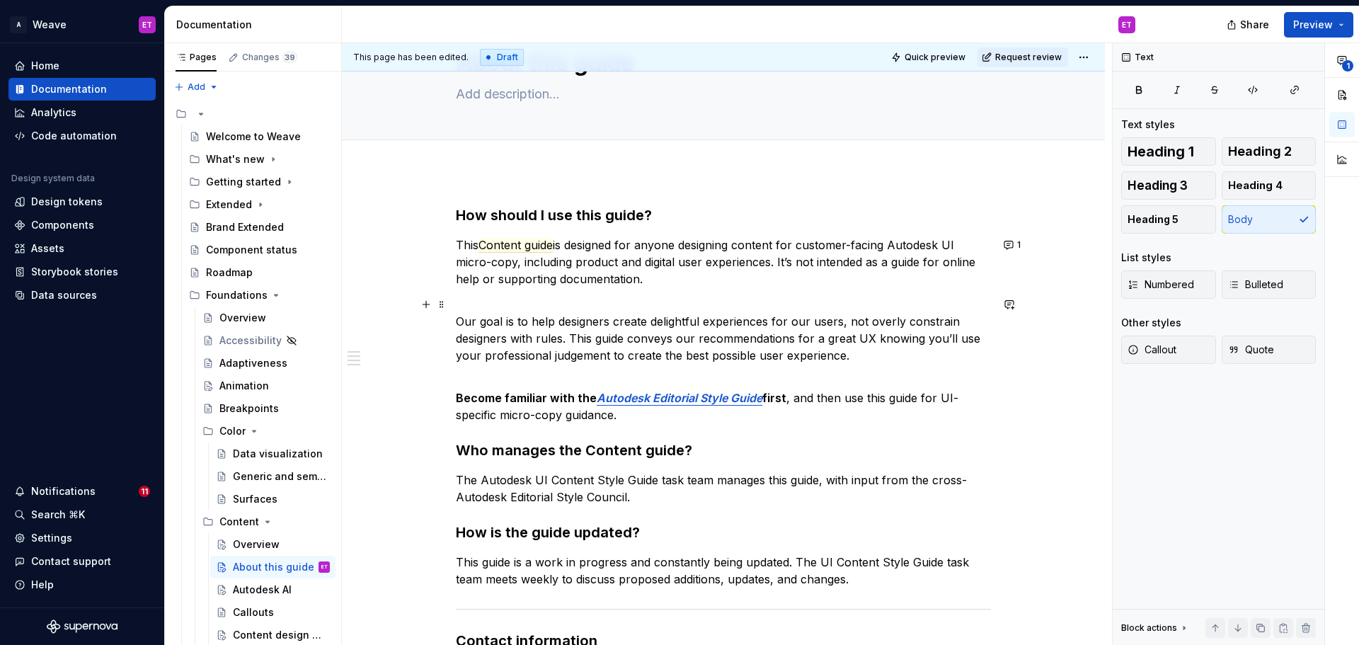
scroll to position [142, 0]
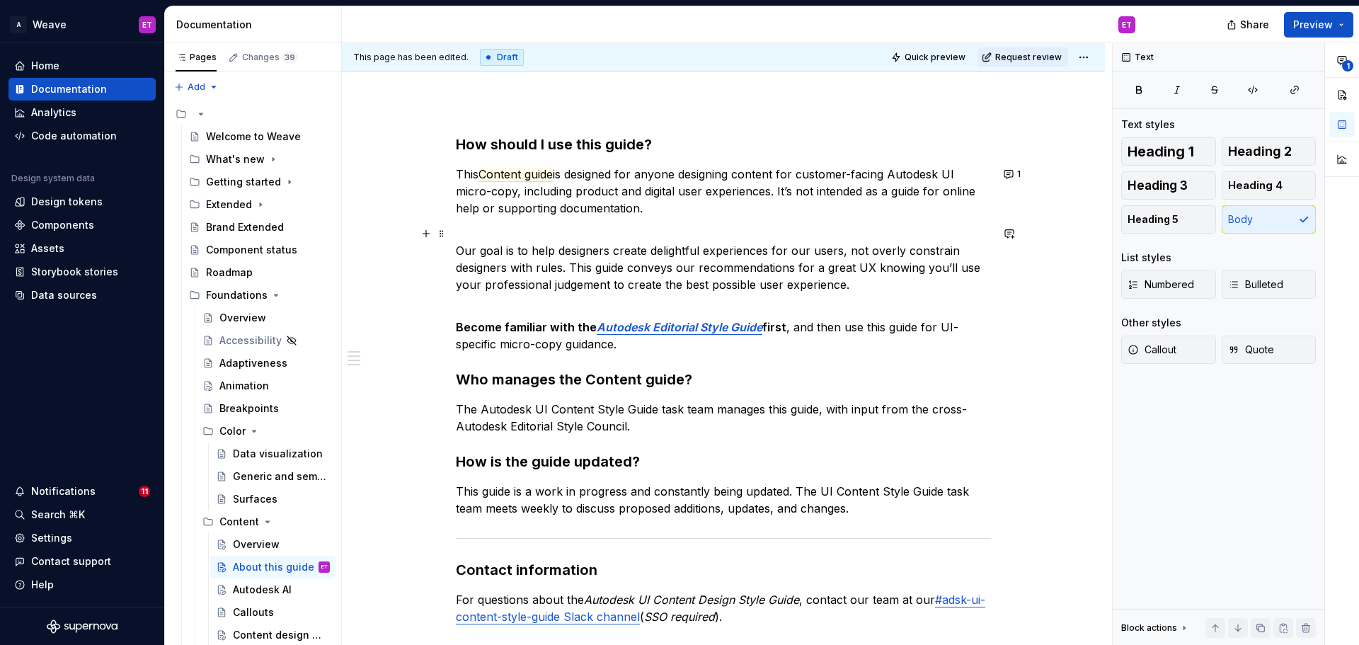
click at [787, 282] on p "Our goal is to help designers create delightful experiences for our users, not …" at bounding box center [723, 259] width 535 height 68
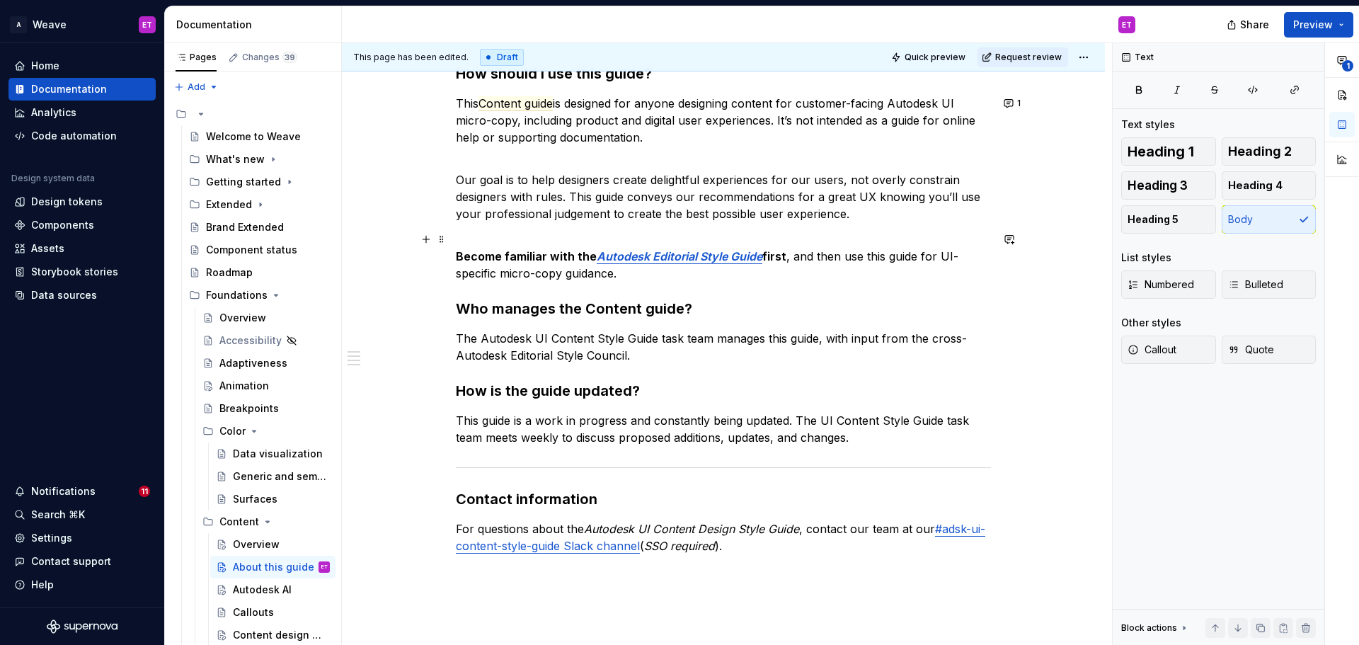
scroll to position [283, 0]
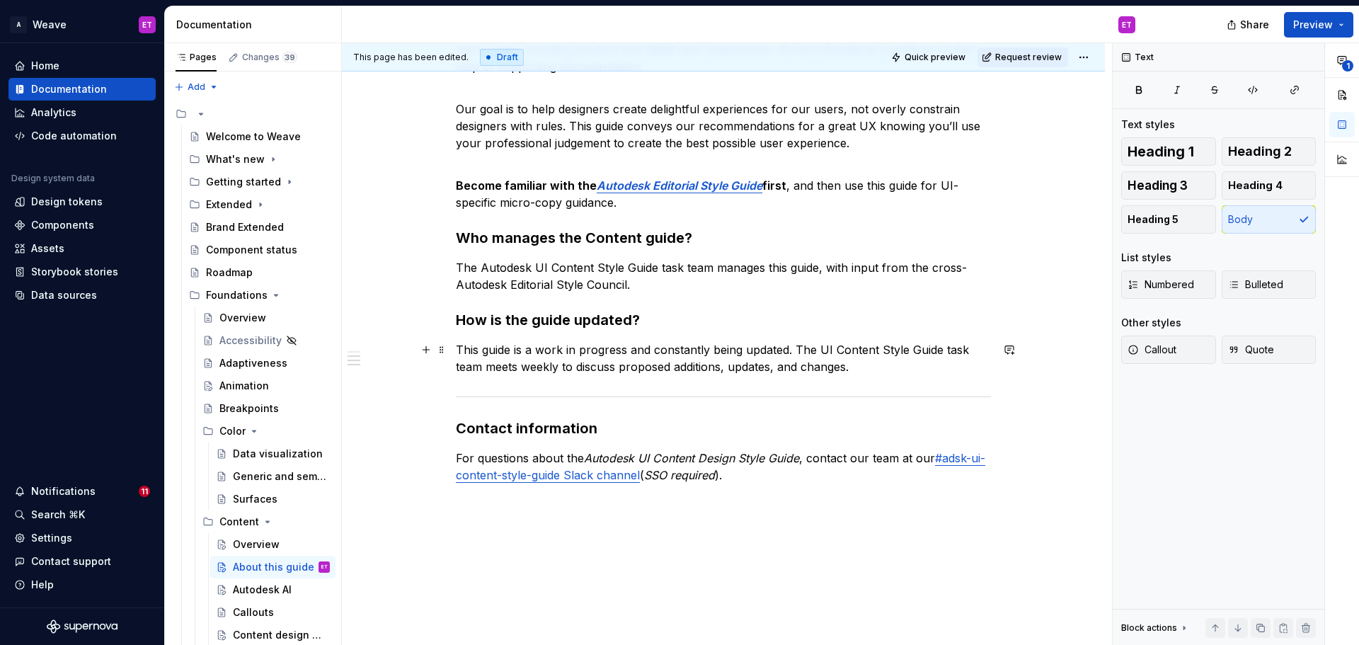
click at [885, 374] on p "This guide is a work in progress and constantly being updated. The UI Content S…" at bounding box center [723, 358] width 535 height 34
click at [720, 271] on p "The Autodesk UI Content Style Guide task team manages this guide, with input fr…" at bounding box center [723, 276] width 535 height 34
click at [686, 279] on p "The Autodesk UI Content Style Guide task team manages this guide, with input fr…" at bounding box center [723, 276] width 535 height 34
type textarea "*"
drag, startPoint x: 640, startPoint y: 285, endPoint x: 456, endPoint y: 282, distance: 184.1
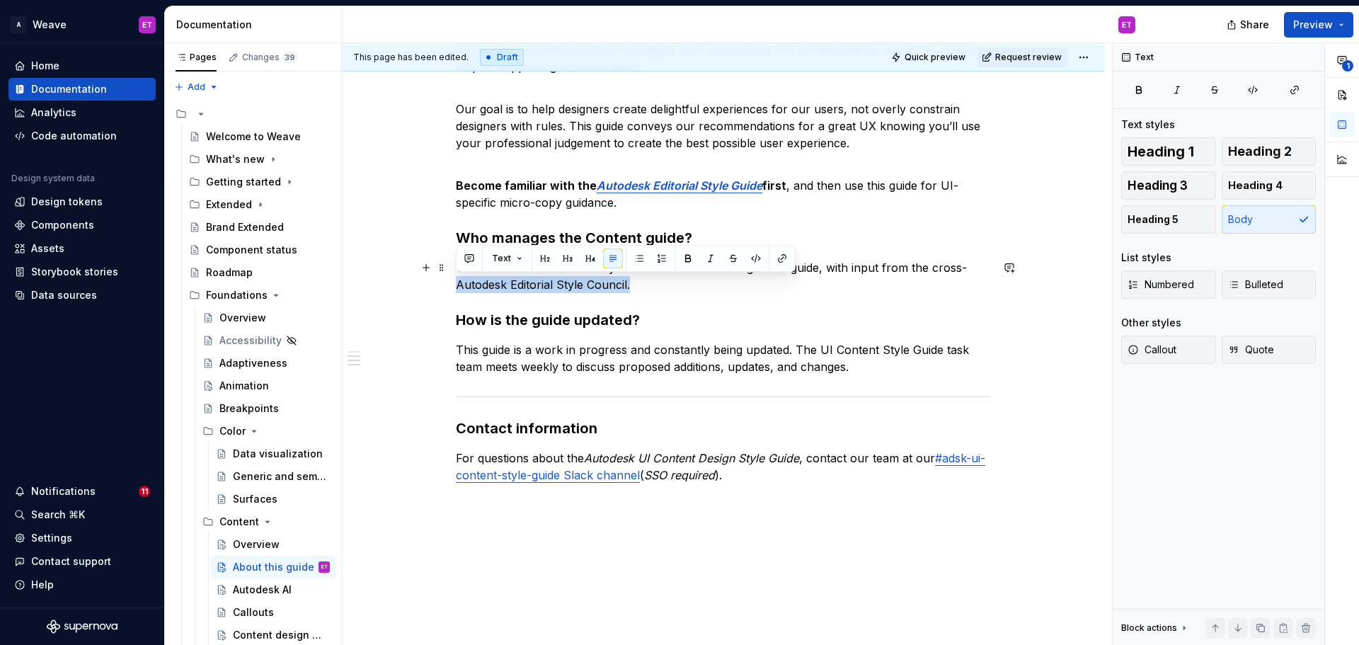
click at [456, 282] on p "The Autodesk UI Content Style Guide task team manages this guide, with input fr…" at bounding box center [723, 276] width 535 height 34
click at [461, 261] on button "button" at bounding box center [469, 258] width 20 height 20
click at [490, 274] on li "S Shayna" at bounding box center [517, 265] width 92 height 20
click at [663, 313] on icon "Send" at bounding box center [670, 306] width 14 height 14
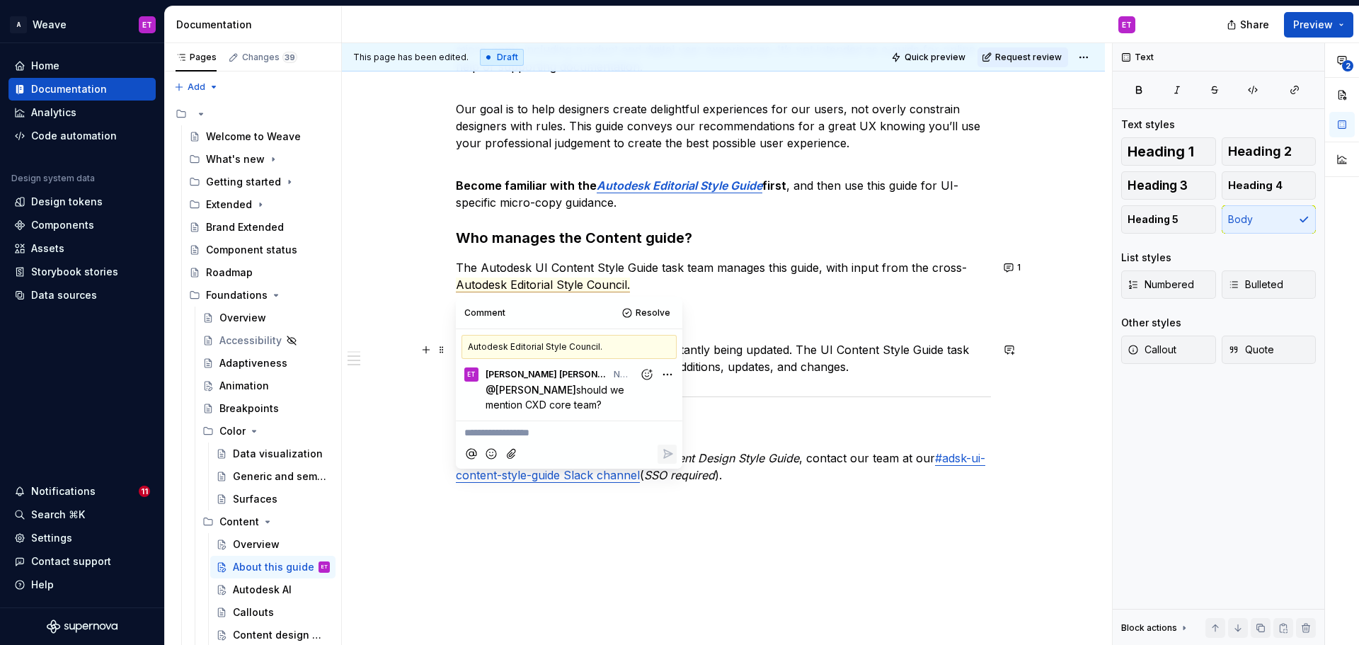
click at [779, 358] on p "This guide is a work in progress and constantly being updated. The UI Content S…" at bounding box center [723, 358] width 535 height 34
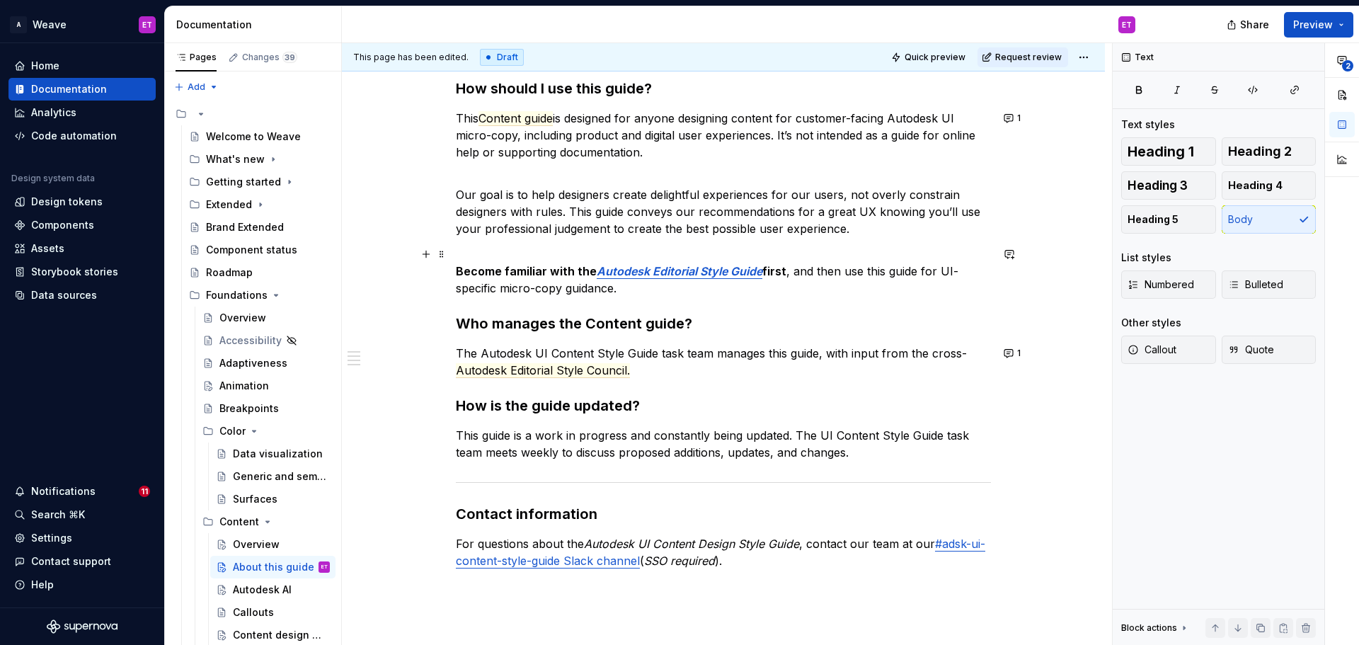
scroll to position [212, 0]
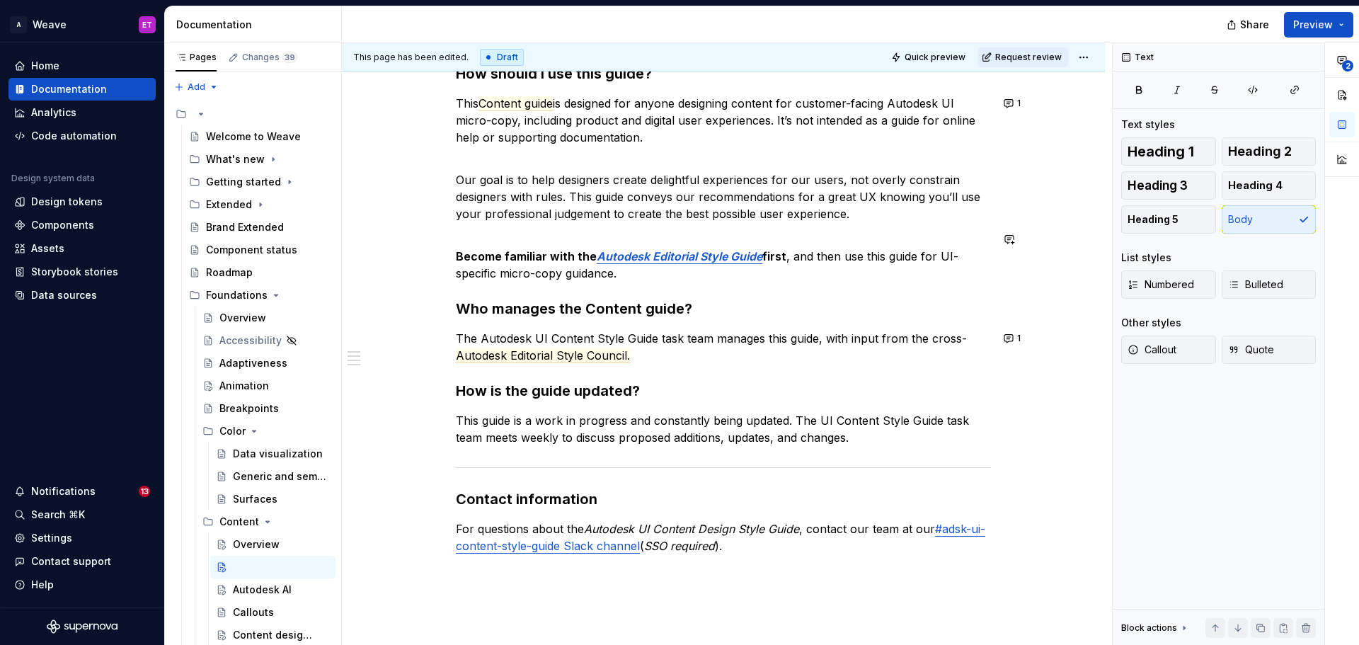
type textarea "*"
